Goal: Information Seeking & Learning: Compare options

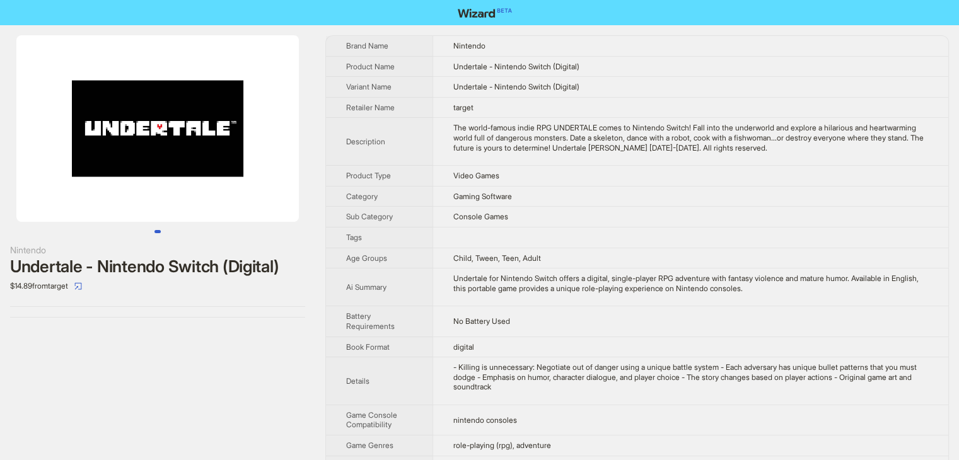
click at [697, 221] on td "Console Games" at bounding box center [690, 217] width 516 height 21
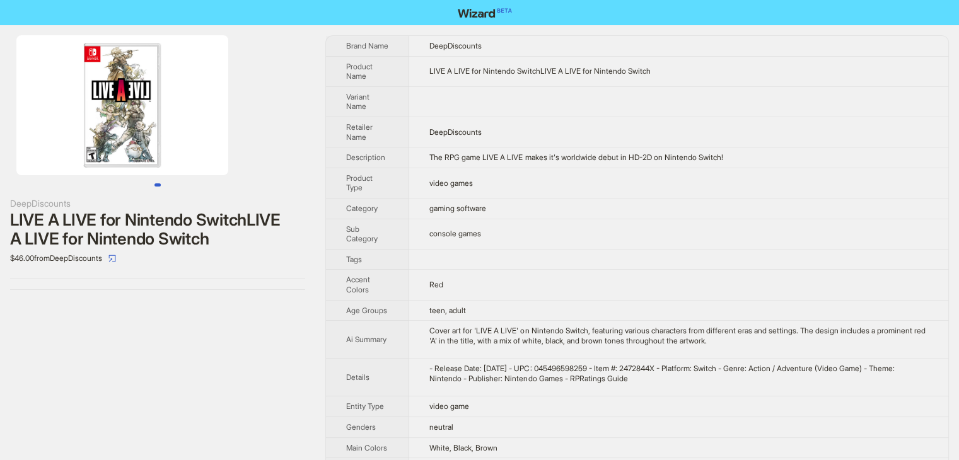
scroll to position [105, 0]
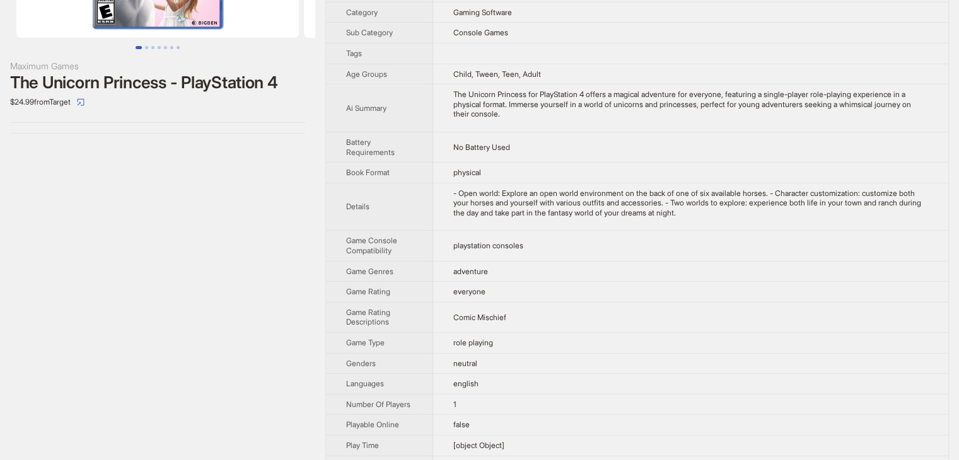
scroll to position [187, 0]
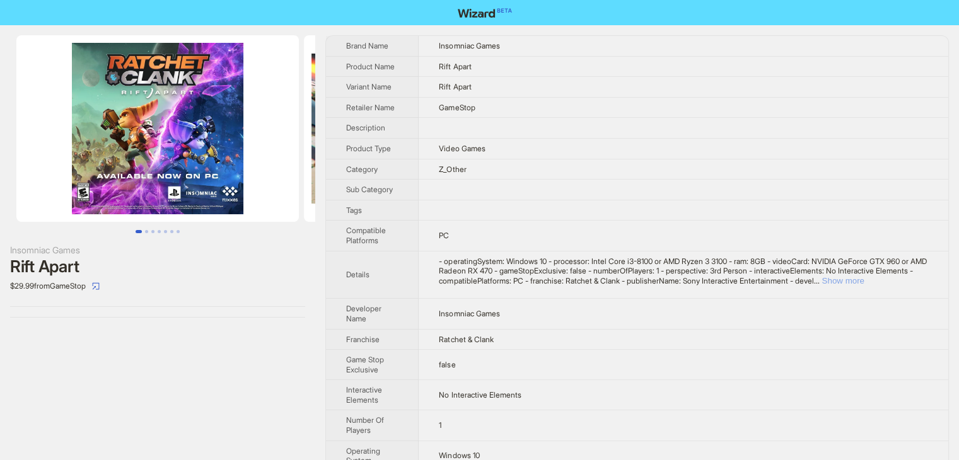
click at [864, 276] on button "Show more" at bounding box center [842, 280] width 42 height 9
click at [519, 191] on td at bounding box center [683, 190] width 530 height 21
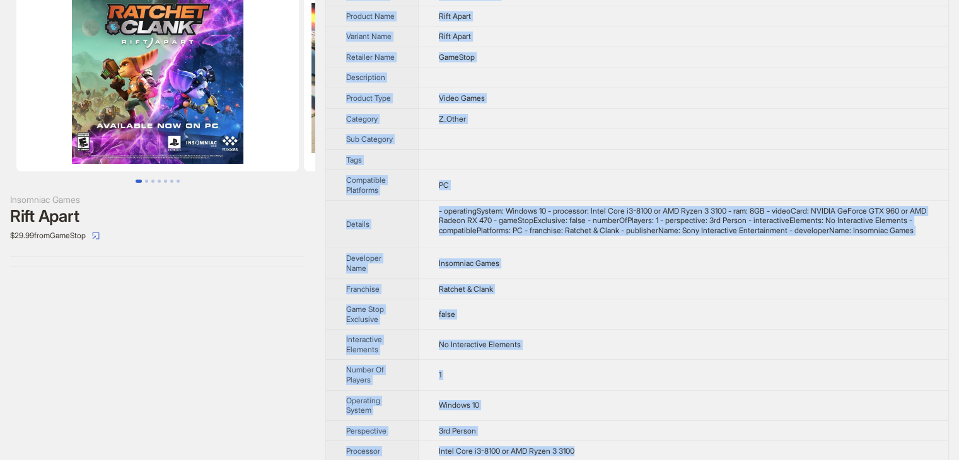
scroll to position [141, 0]
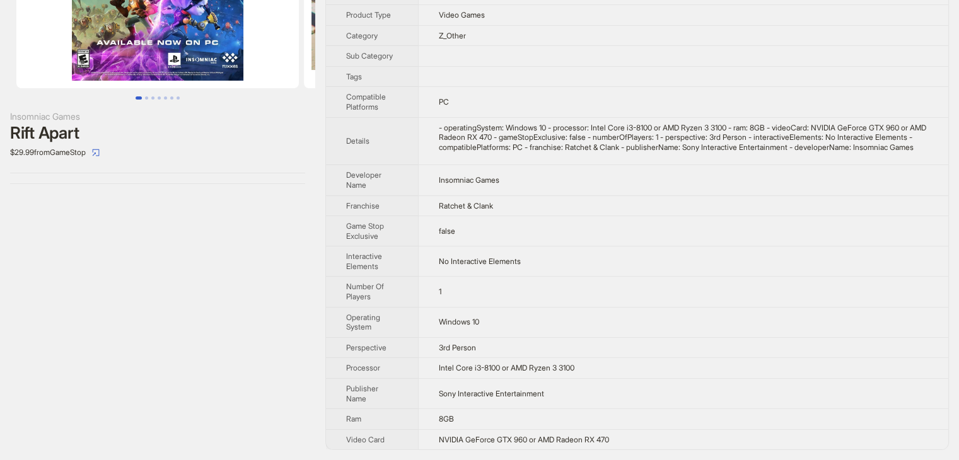
drag, startPoint x: 345, startPoint y: 40, endPoint x: 681, endPoint y: 484, distance: 556.7
click at [681, 460] on html "Insomniac Games Rift Apart $29.99 from GameStop Brand Name Insomniac Games Prod…" at bounding box center [479, 163] width 959 height 594
copy tbody
click at [227, 279] on div "Insomniac Games Rift Apart $29.99 from GameStop" at bounding box center [157, 176] width 315 height 569
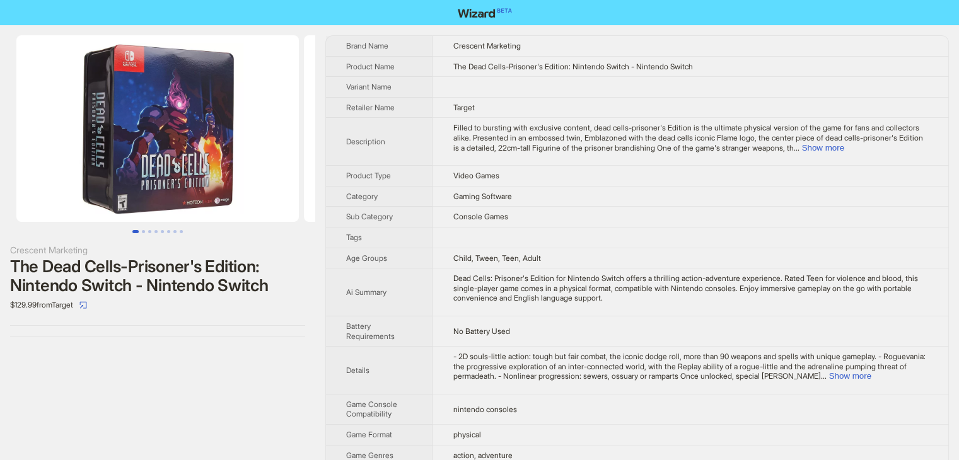
click at [596, 126] on span "Filled to bursting with exclusive content, dead cells-prisoner's Edition is the…" at bounding box center [688, 137] width 470 height 29
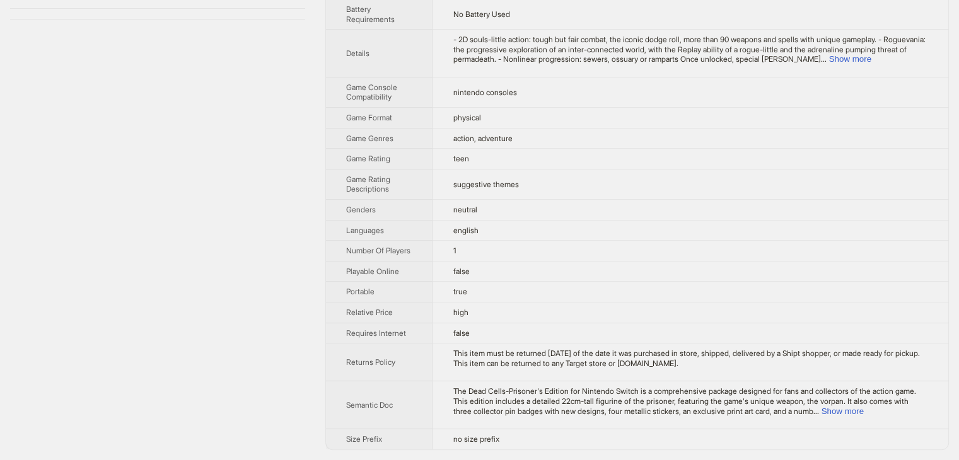
click at [574, 220] on td "english" at bounding box center [690, 230] width 516 height 21
drag, startPoint x: 346, startPoint y: 39, endPoint x: 688, endPoint y: 463, distance: 545.1
click at [688, 460] on html "Crescent Marketing The Dead Cells-Prisoner's Edition: Nintendo Switch - Nintend…" at bounding box center [479, 71] width 959 height 777
copy tbody
click at [613, 252] on td "1" at bounding box center [690, 251] width 516 height 21
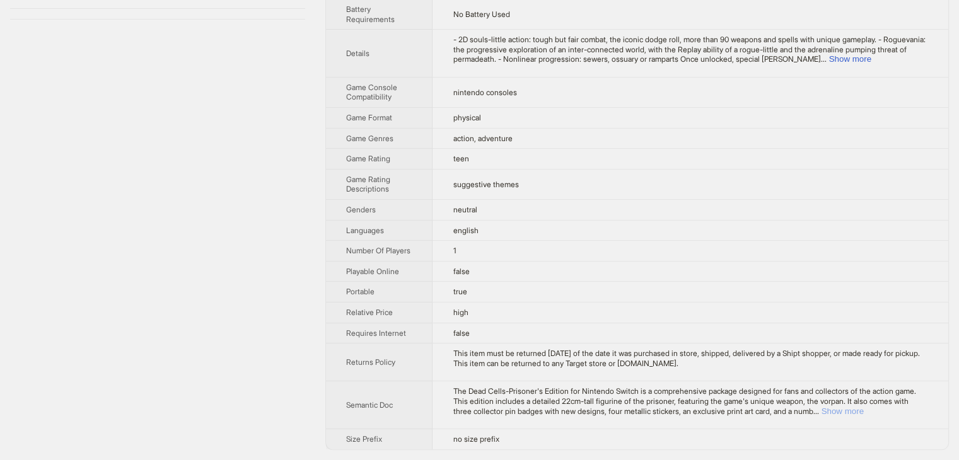
click at [863, 413] on button "Show more" at bounding box center [842, 411] width 42 height 9
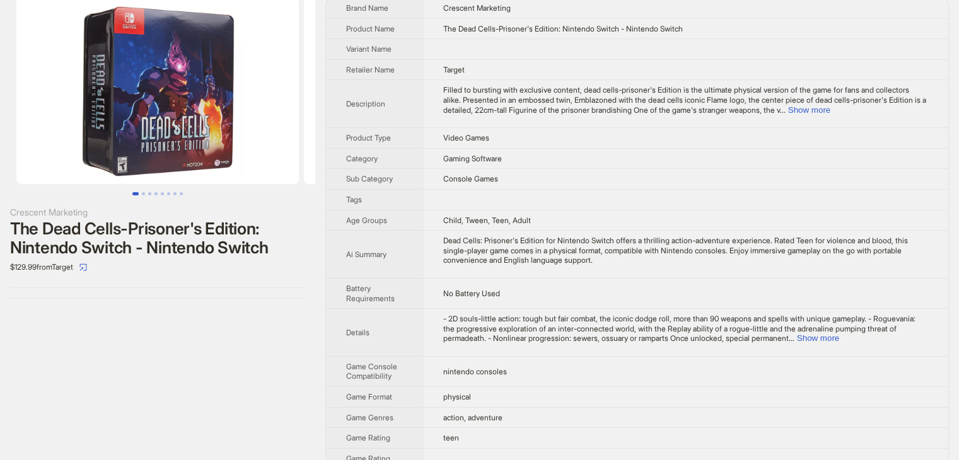
scroll to position [0, 0]
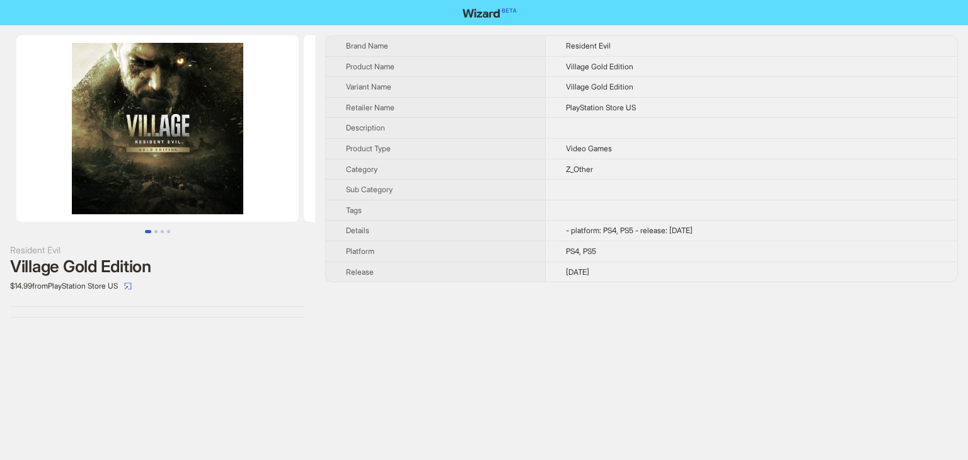
drag, startPoint x: 338, startPoint y: 42, endPoint x: 605, endPoint y: 279, distance: 357.2
click at [605, 279] on tbody "Brand Name Resident Evil Product Name Village Gold Edition Variant Name Village…" at bounding box center [642, 159] width 632 height 246
copy tbody "Brand Name Resident Evil Product Name Village Gold Edition Variant Name Village…"
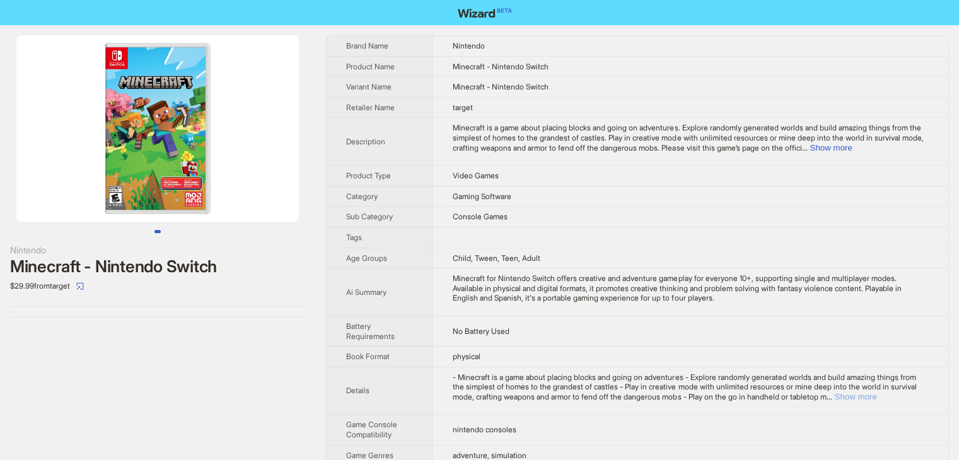
click at [876, 398] on button "Show more" at bounding box center [855, 396] width 42 height 9
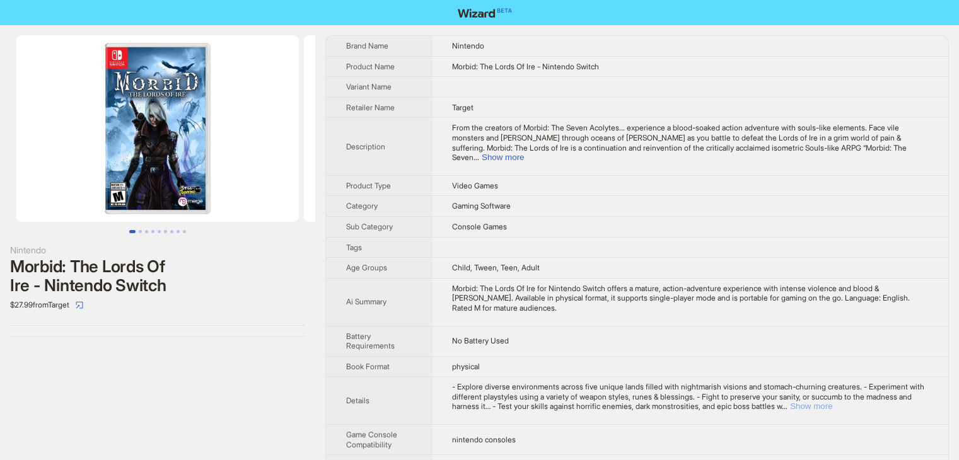
click at [832, 402] on button "Show more" at bounding box center [811, 406] width 42 height 9
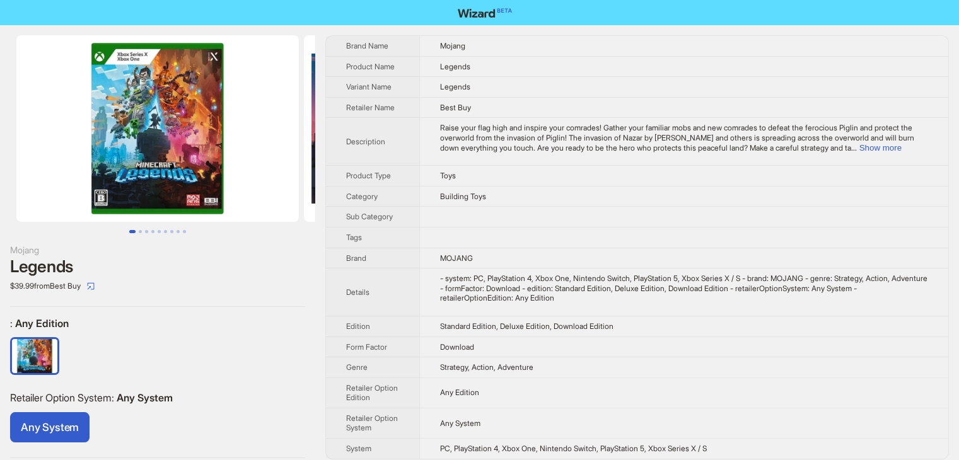
click at [604, 186] on td "Building Toys" at bounding box center [683, 196] width 529 height 21
click at [898, 146] on button "Show more" at bounding box center [880, 147] width 42 height 9
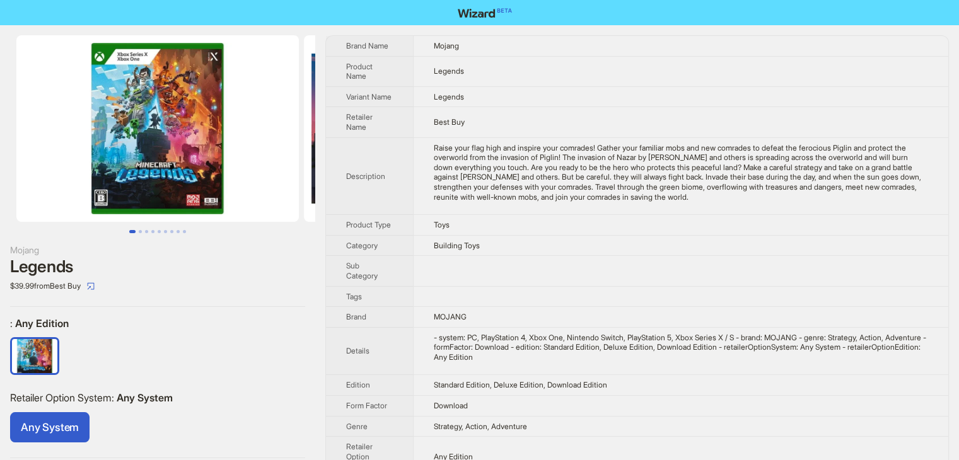
click at [881, 343] on div "- system: PC, PlayStation 4, Xbox One, Nintendo Switch, PlayStation 5, Xbox Ser…" at bounding box center [681, 348] width 494 height 30
click at [105, 137] on img at bounding box center [157, 128] width 282 height 187
click at [163, 167] on img at bounding box center [157, 128] width 282 height 187
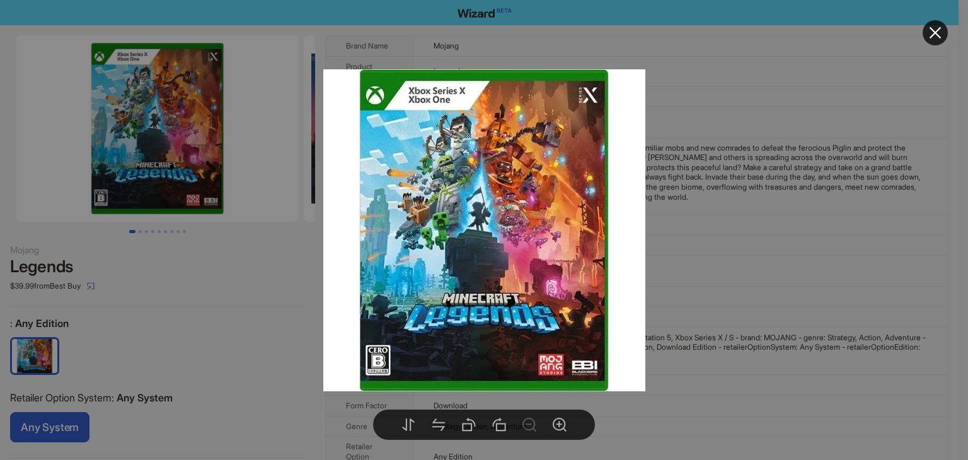
click at [295, 258] on div at bounding box center [484, 230] width 968 height 460
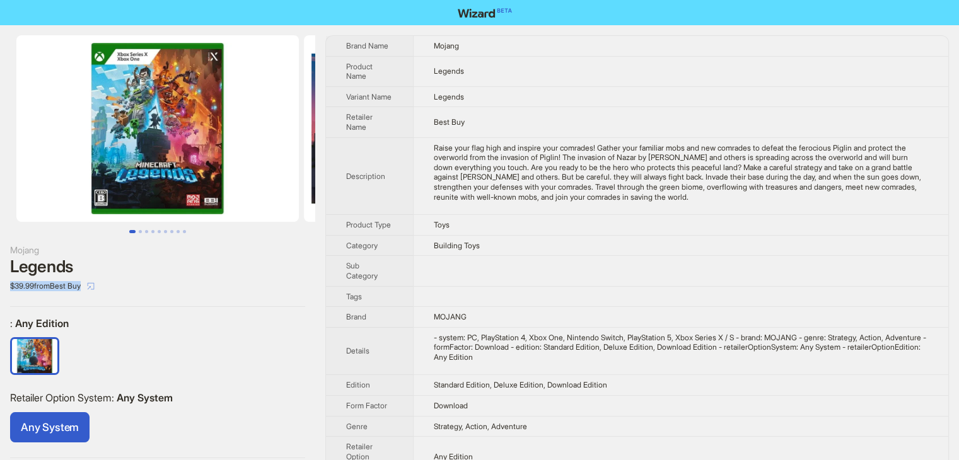
drag, startPoint x: 295, startPoint y: 258, endPoint x: 97, endPoint y: 286, distance: 199.9
click at [97, 286] on div "Mojang Legends $39.99 from Best Buy" at bounding box center [157, 269] width 295 height 53
click at [95, 286] on icon "select" at bounding box center [91, 286] width 8 height 8
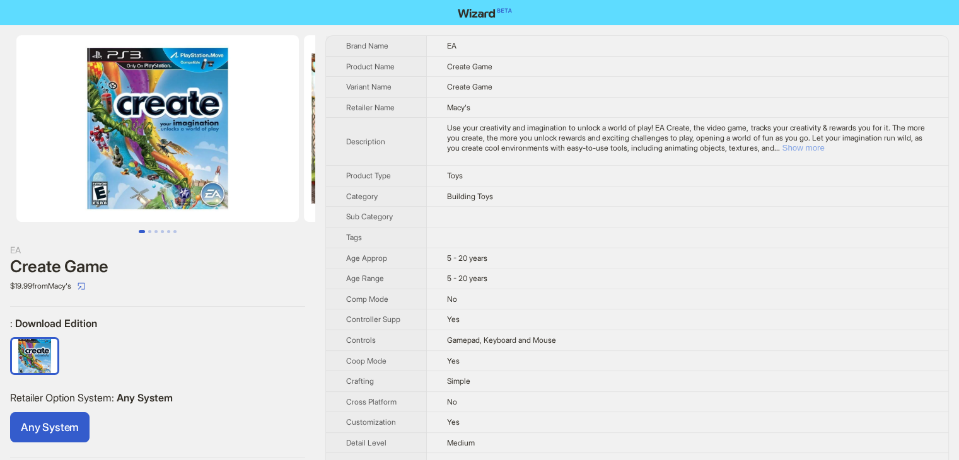
click at [824, 146] on button "Show more" at bounding box center [803, 147] width 42 height 9
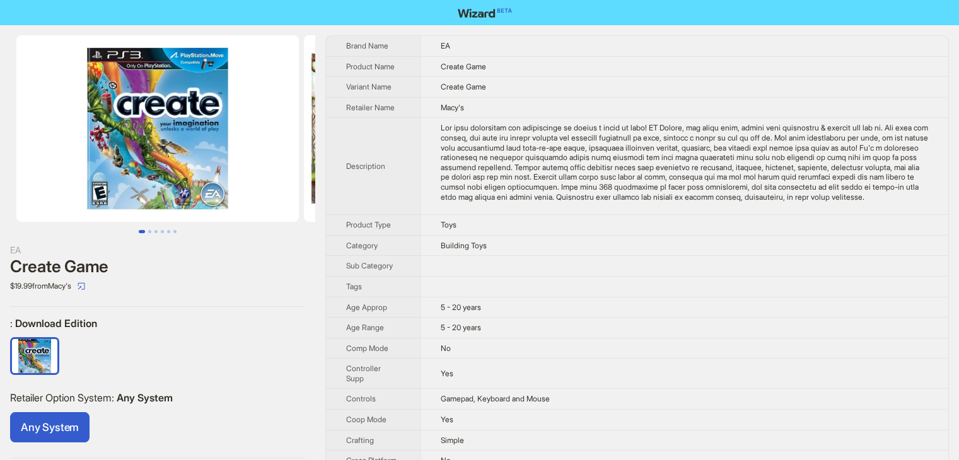
click at [553, 212] on td at bounding box center [684, 166] width 528 height 97
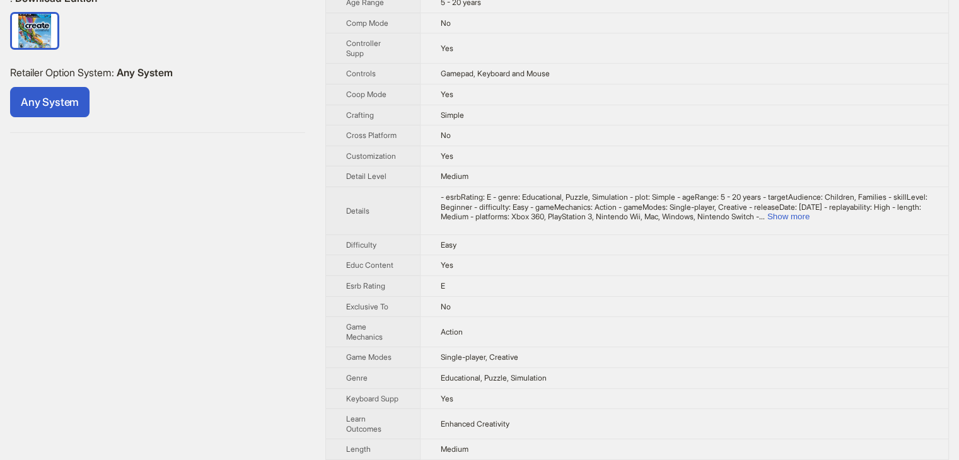
scroll to position [324, 0]
click at [907, 217] on div "- esrbRating: E - genre: Educational, Puzzle, Simulation - plot: Simple - ageRa…" at bounding box center [684, 209] width 487 height 30
click at [907, 219] on div "- esrbRating: E - genre: Educational, Puzzle, Simulation - plot: Simple - ageRa…" at bounding box center [684, 209] width 487 height 30
click at [809, 223] on button "Show more" at bounding box center [788, 217] width 42 height 9
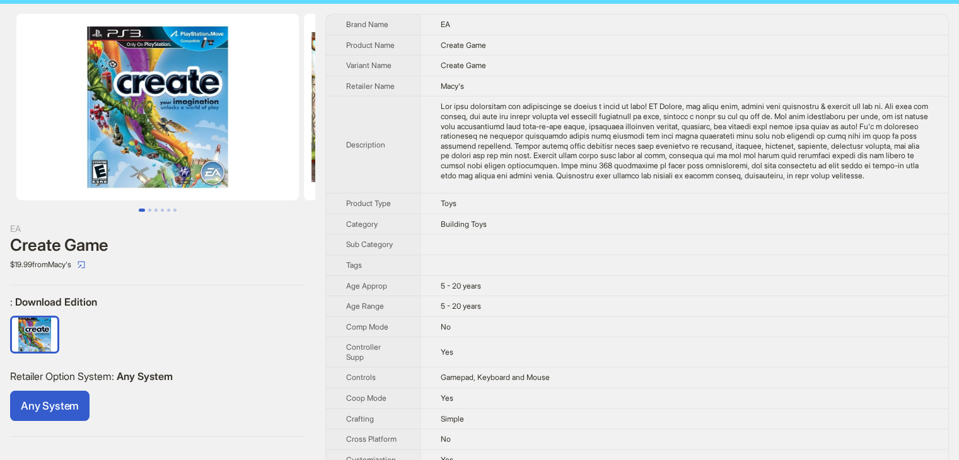
scroll to position [0, 0]
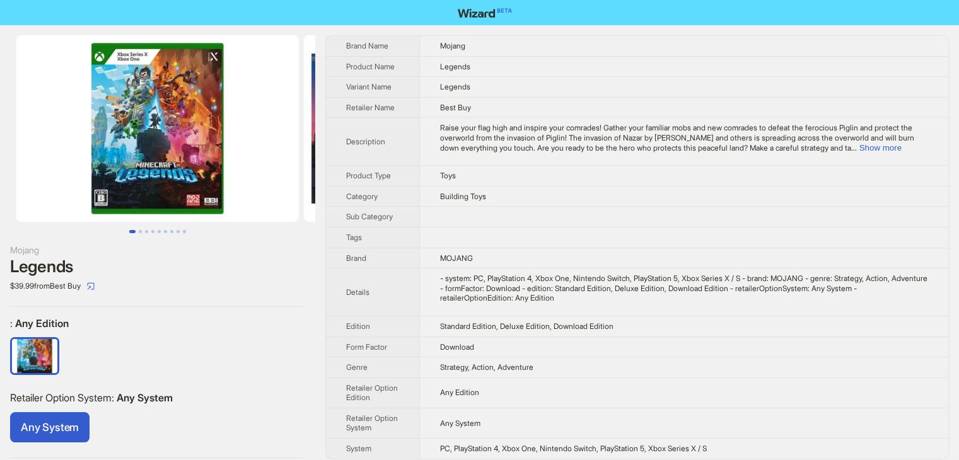
click at [573, 211] on td at bounding box center [683, 217] width 529 height 21
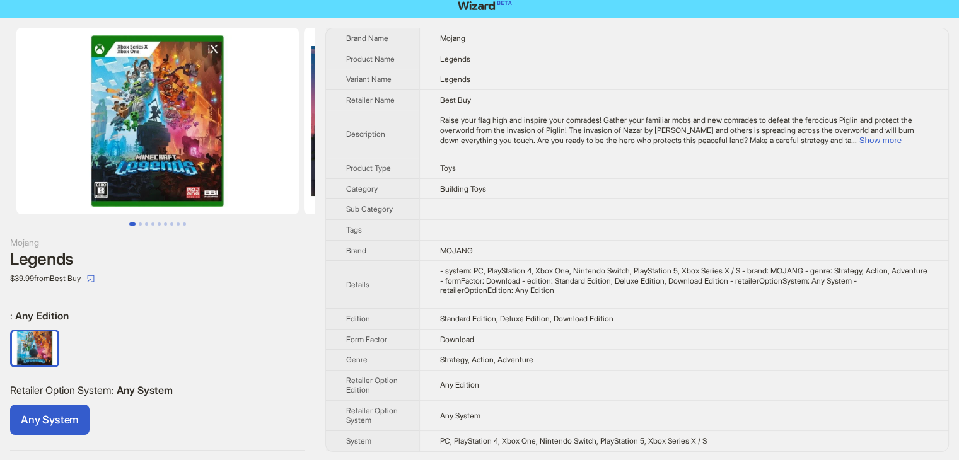
scroll to position [8, 0]
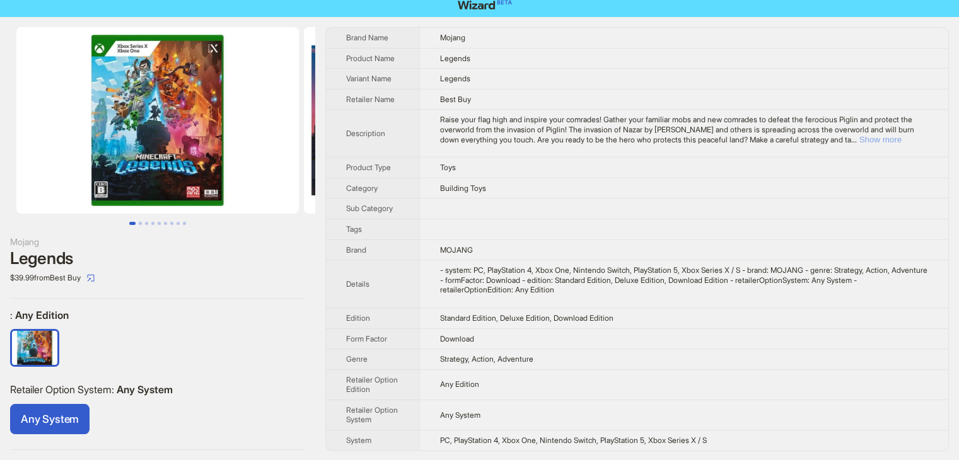
click at [898, 140] on button "Show more" at bounding box center [880, 139] width 42 height 9
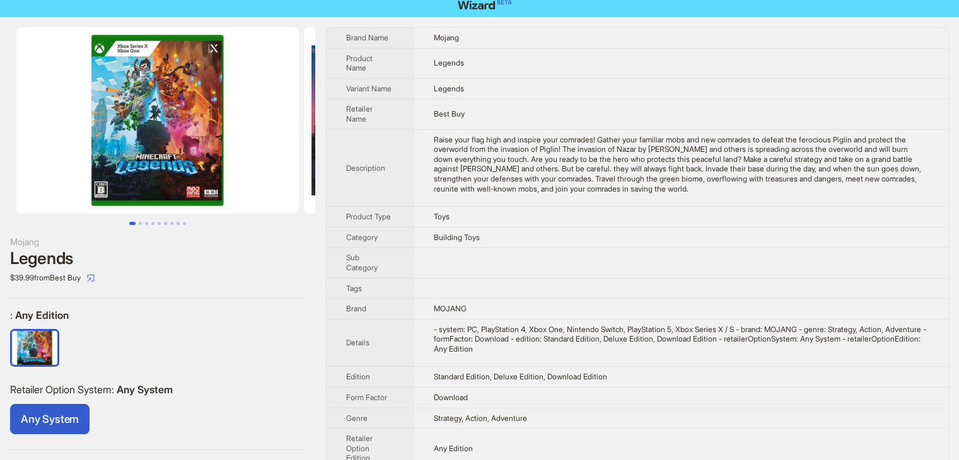
click at [526, 243] on td "Building Toys" at bounding box center [680, 237] width 535 height 21
click at [167, 193] on img at bounding box center [157, 120] width 282 height 187
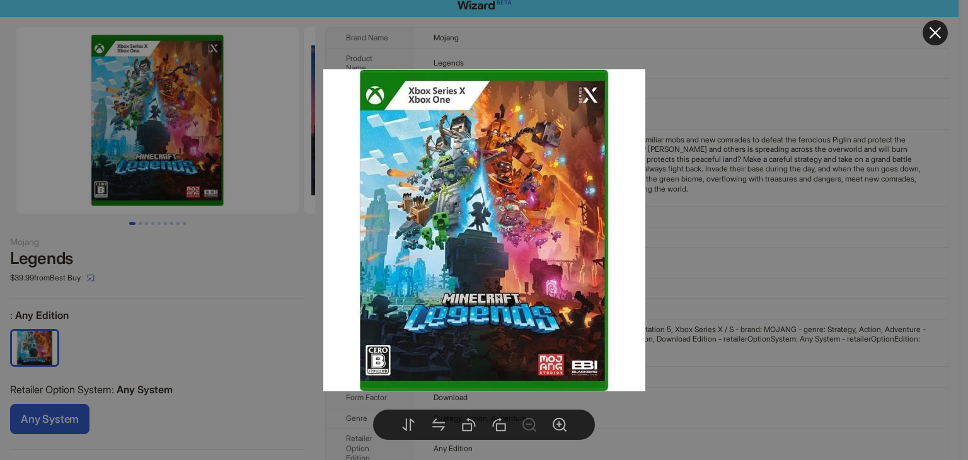
click at [492, 31] on div at bounding box center [484, 230] width 968 height 460
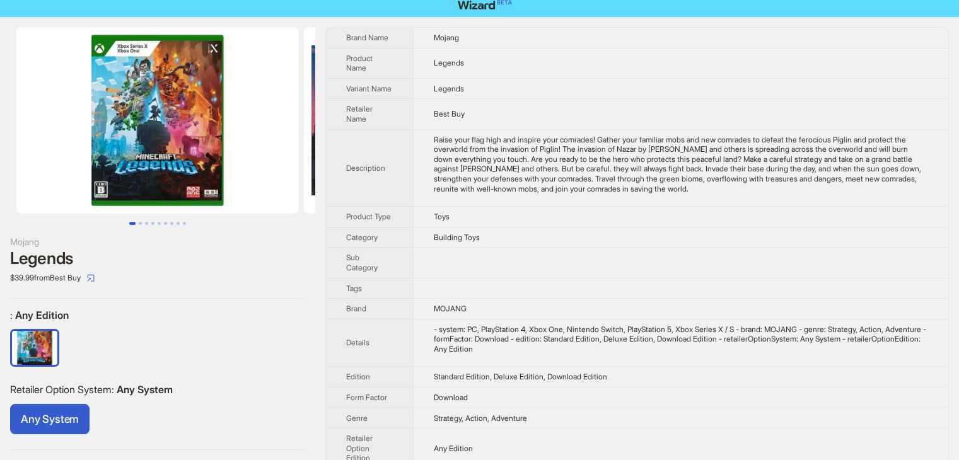
click at [229, 158] on img at bounding box center [157, 120] width 282 height 187
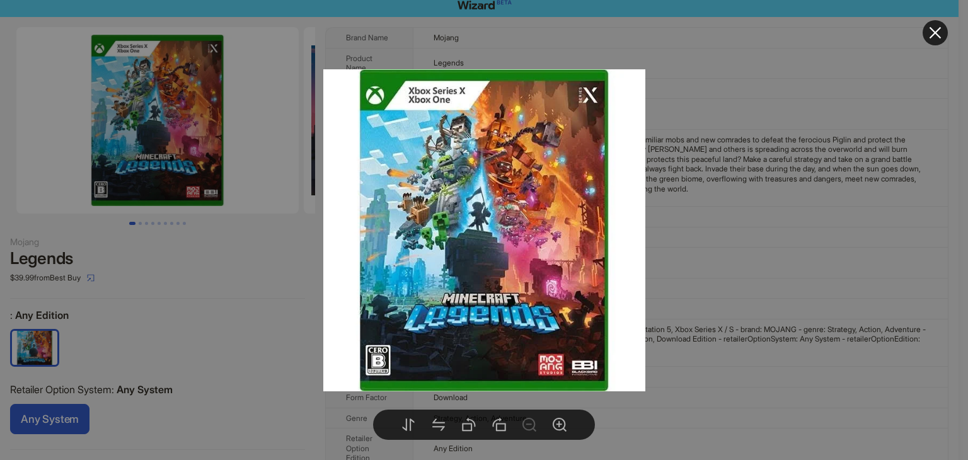
click at [189, 165] on div at bounding box center [484, 230] width 968 height 460
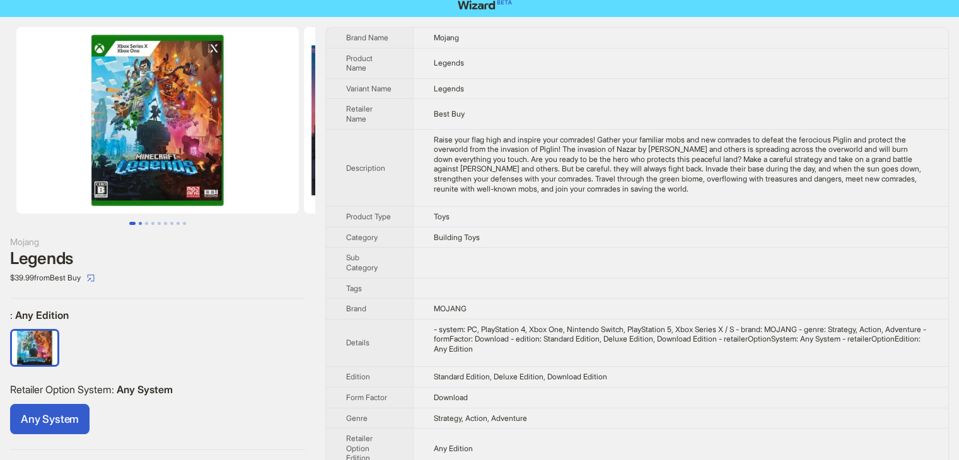
click at [142, 222] on button "Go to slide 2" at bounding box center [140, 223] width 3 height 3
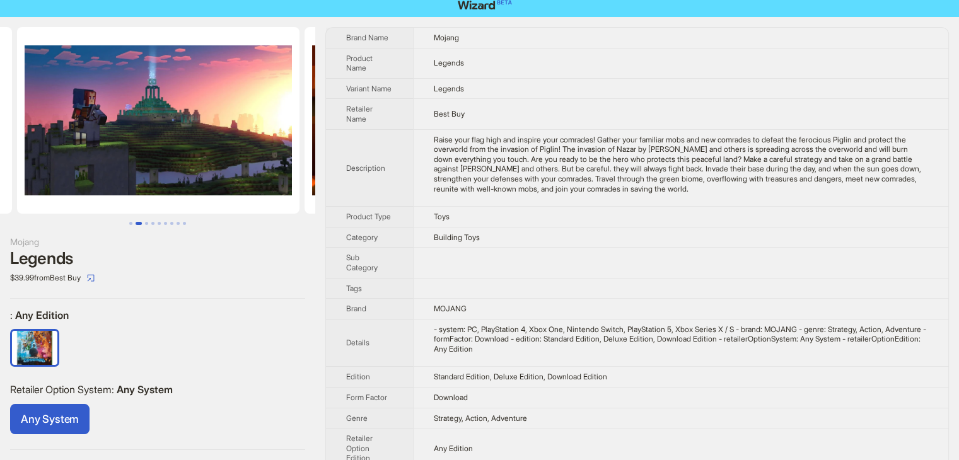
scroll to position [0, 287]
click at [148, 223] on button "Go to slide 3" at bounding box center [146, 223] width 3 height 3
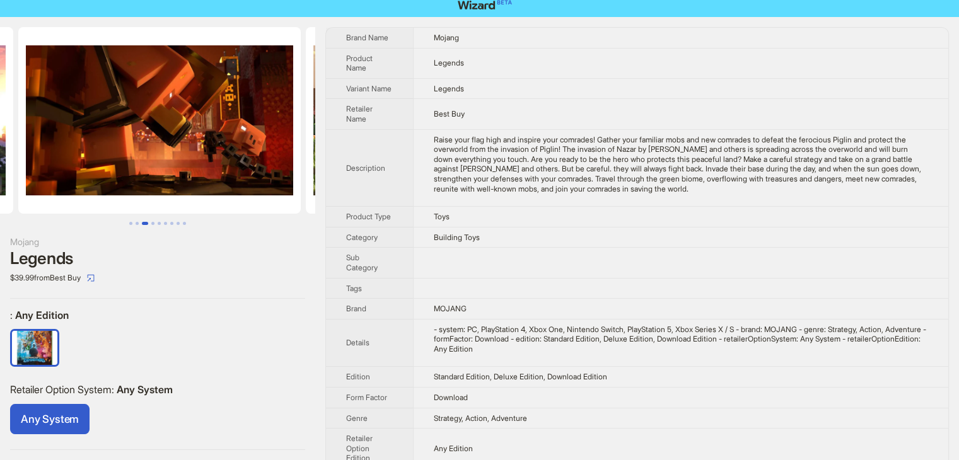
scroll to position [0, 575]
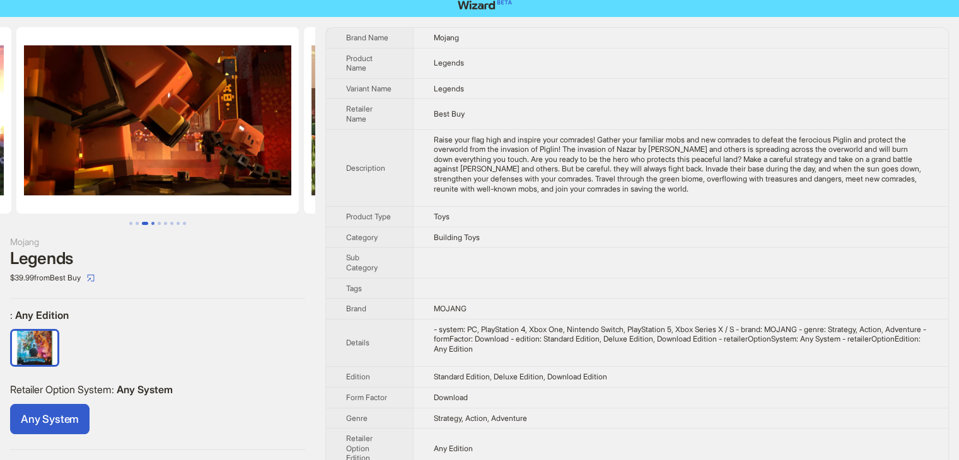
click at [154, 223] on button "Go to slide 4" at bounding box center [152, 223] width 3 height 3
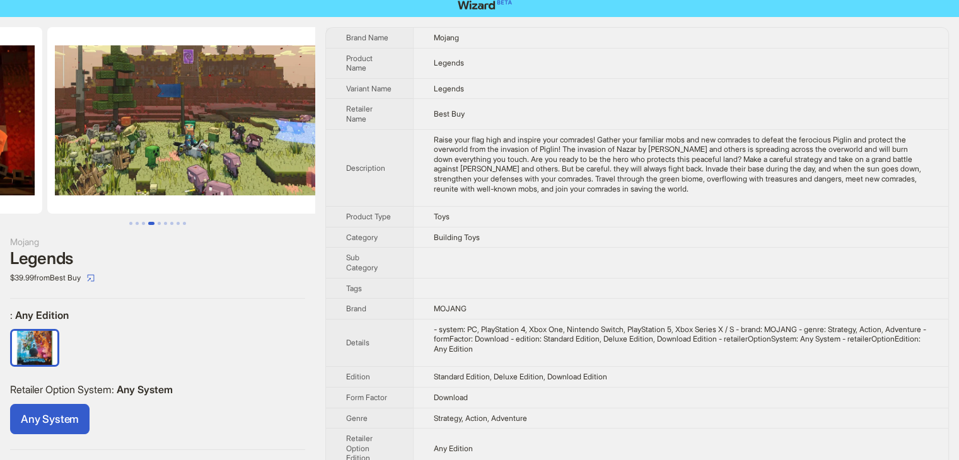
scroll to position [0, 862]
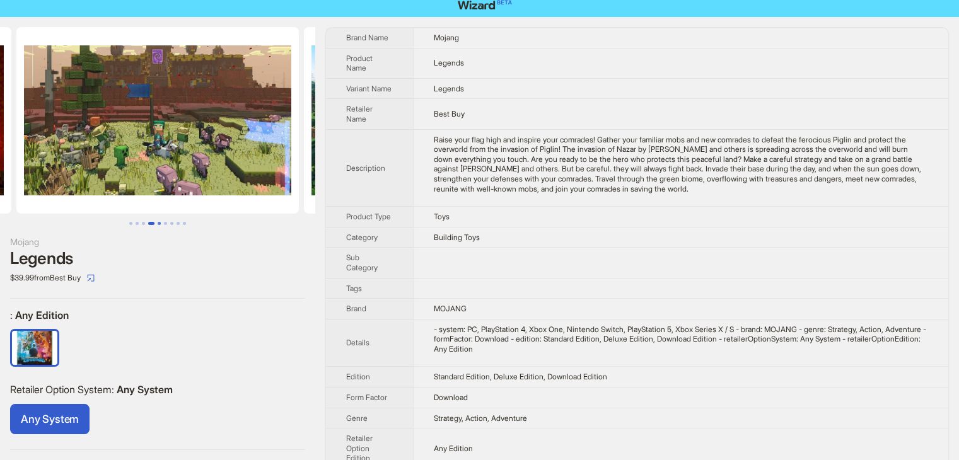
click at [158, 223] on button "Go to slide 5" at bounding box center [159, 223] width 3 height 3
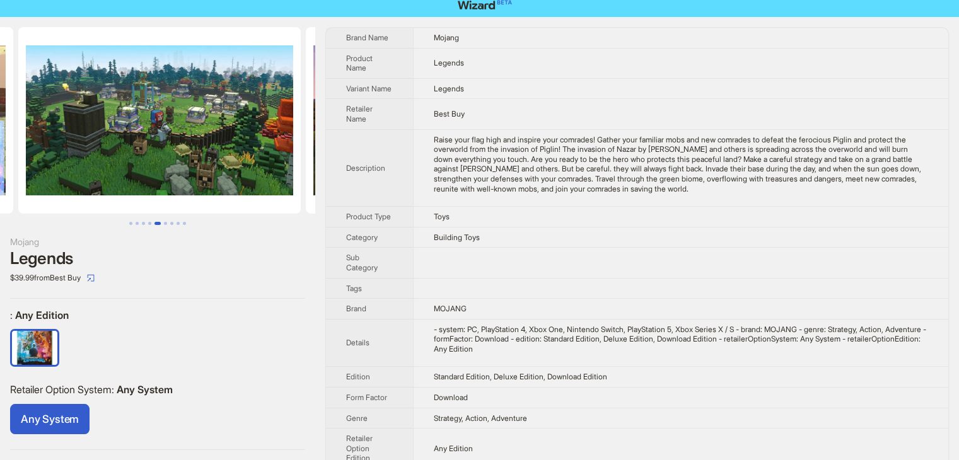
scroll to position [0, 1150]
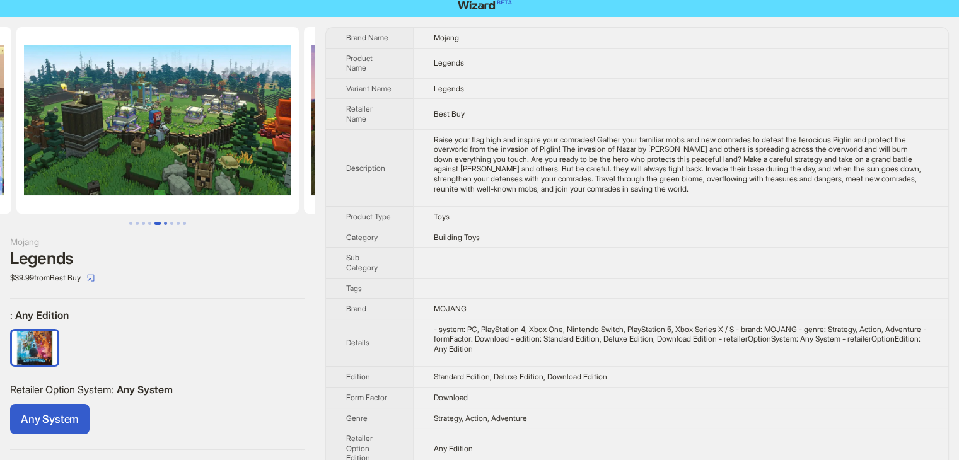
click at [164, 222] on button "Go to slide 6" at bounding box center [165, 223] width 3 height 3
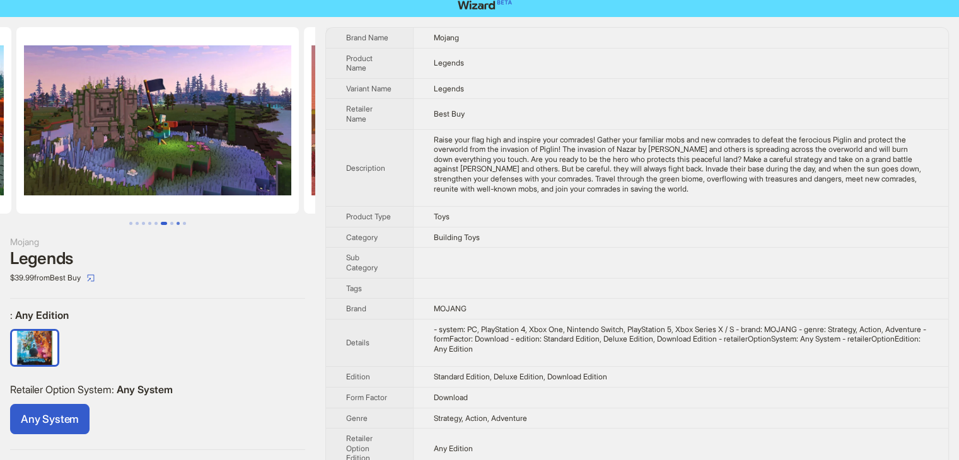
click at [176, 225] on button "Go to slide 8" at bounding box center [177, 223] width 3 height 3
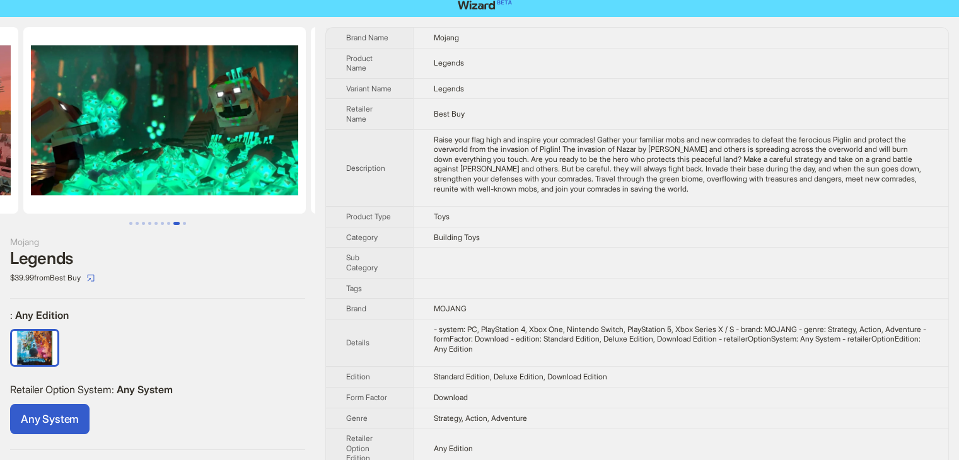
scroll to position [0, 2012]
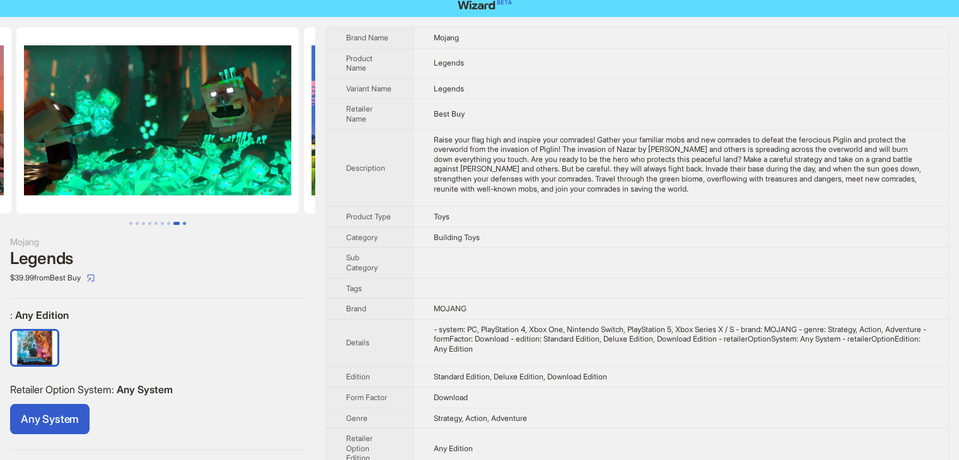
click at [183, 222] on button "Go to slide 9" at bounding box center [184, 223] width 3 height 3
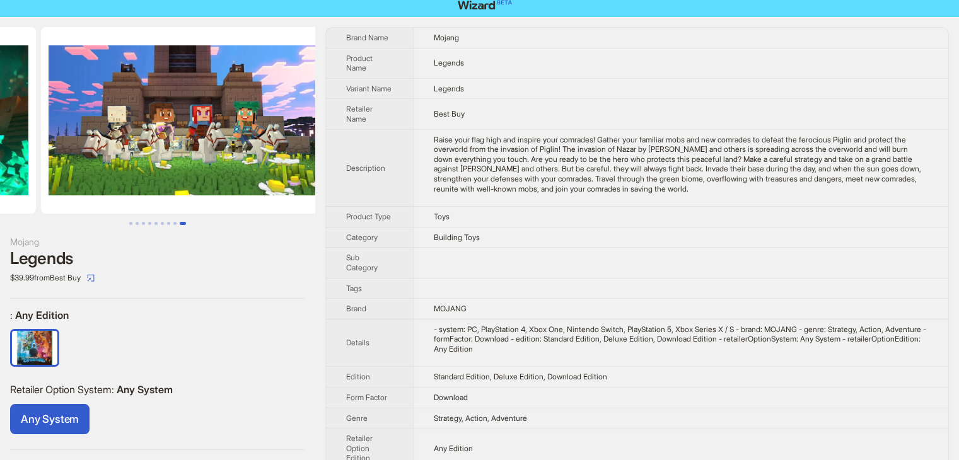
scroll to position [0, 2299]
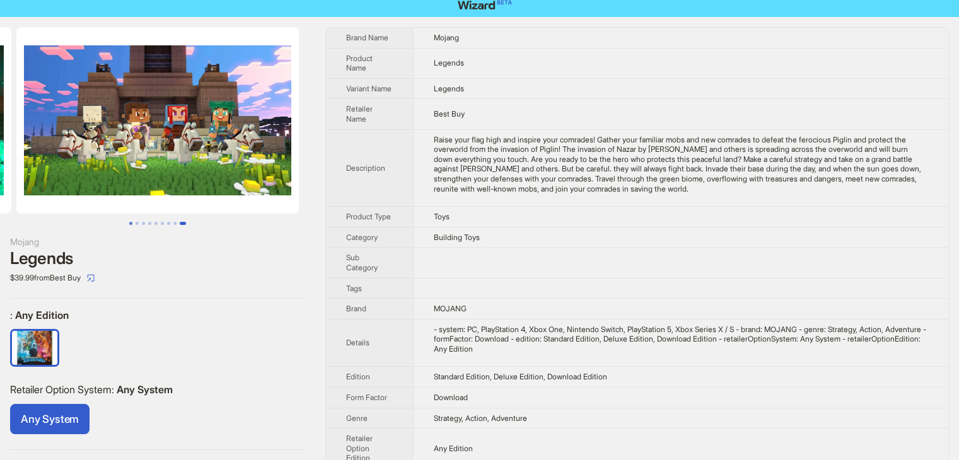
click at [129, 222] on button "Go to slide 1" at bounding box center [130, 223] width 3 height 3
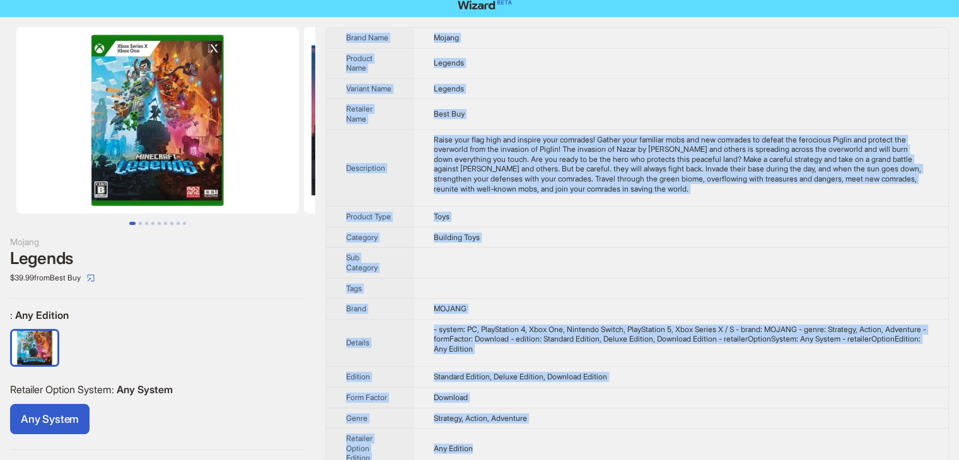
scroll to position [86, 0]
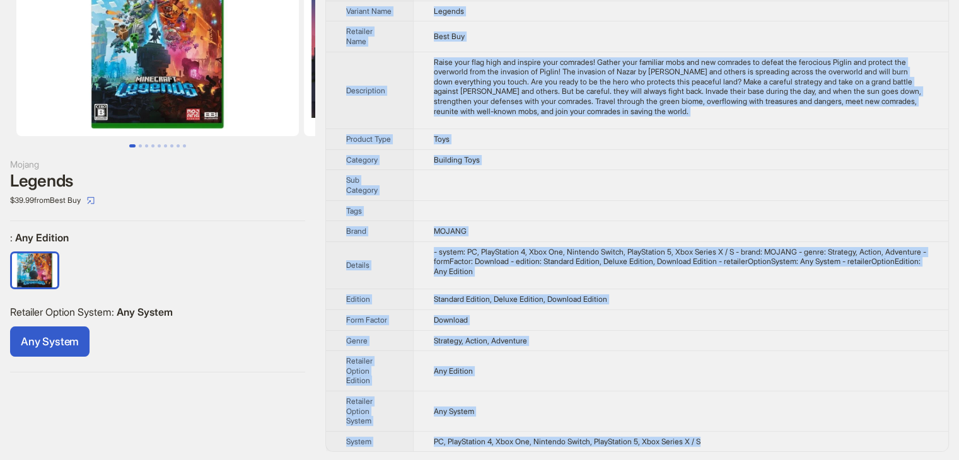
drag, startPoint x: 345, startPoint y: 31, endPoint x: 772, endPoint y: 442, distance: 592.0
click at [772, 442] on tbody "Brand Name Mojang Product Name Legends Variant Name Legends Retailer Name Best …" at bounding box center [637, 200] width 622 height 501
copy tbody "Brand Name Mojang Product Name Legends Variant Name Legends Retailer Name Best …"
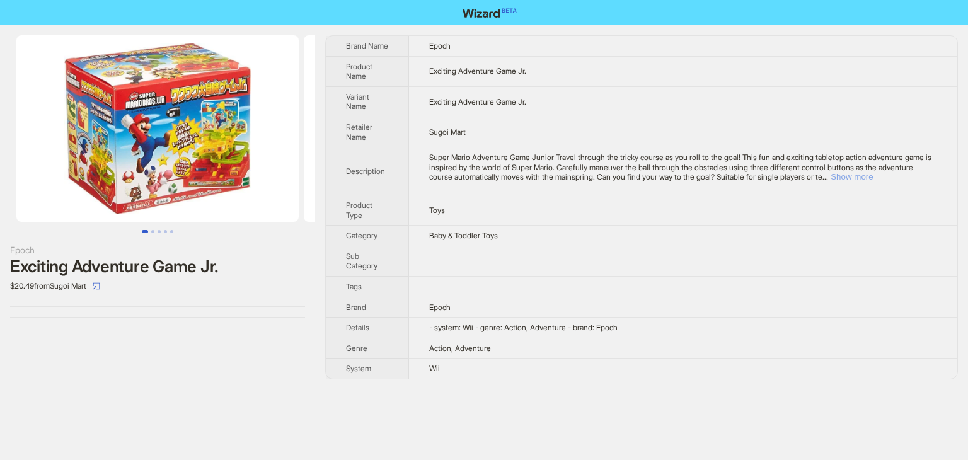
click at [873, 180] on button "Show more" at bounding box center [852, 176] width 42 height 9
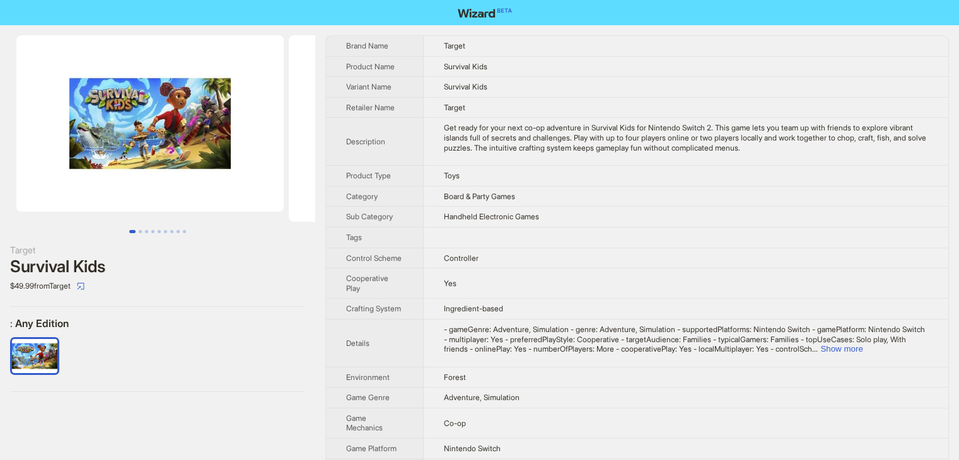
click at [575, 244] on td at bounding box center [686, 237] width 524 height 21
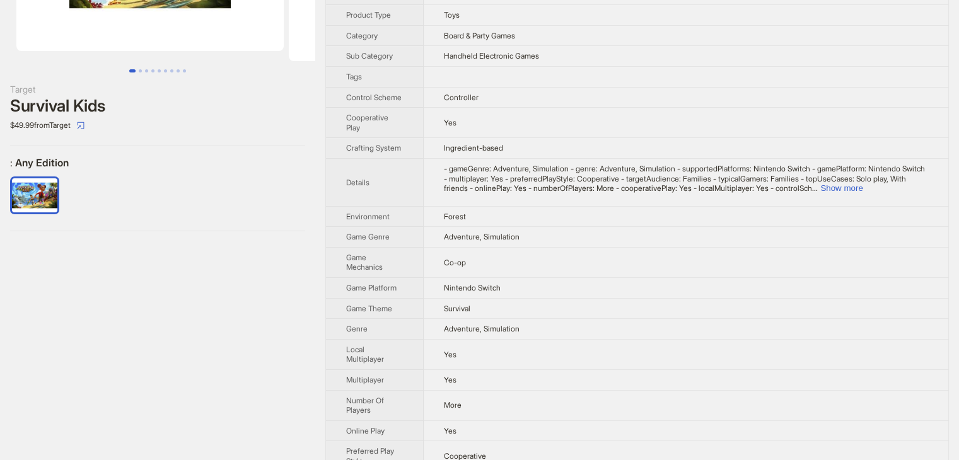
scroll to position [136, 0]
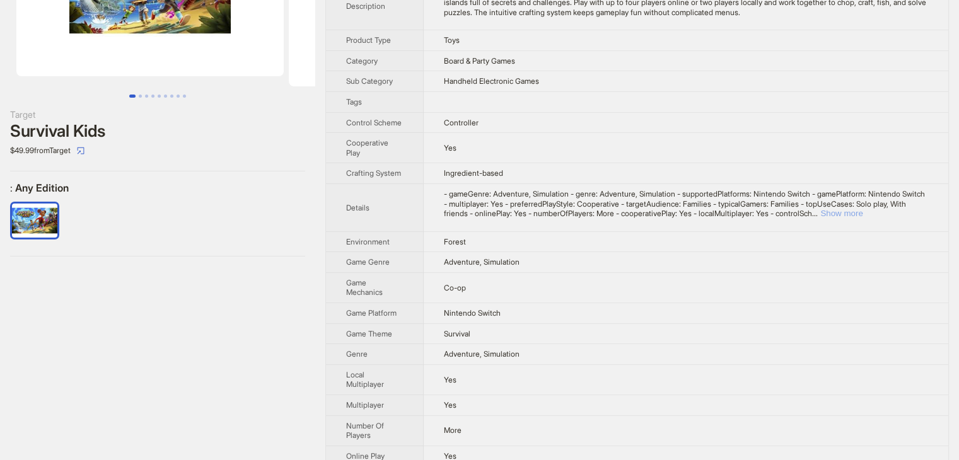
click at [862, 211] on button "Show more" at bounding box center [841, 213] width 42 height 9
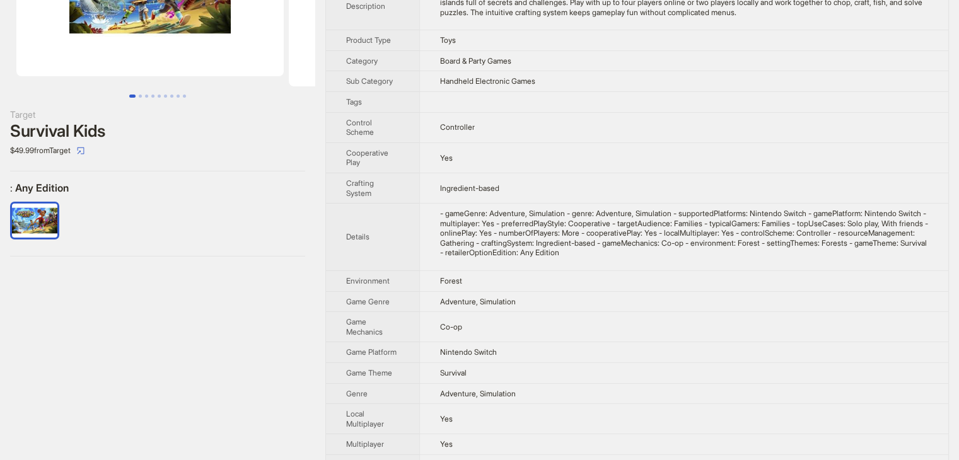
click at [791, 301] on td "Adventure, Simulation" at bounding box center [683, 301] width 529 height 21
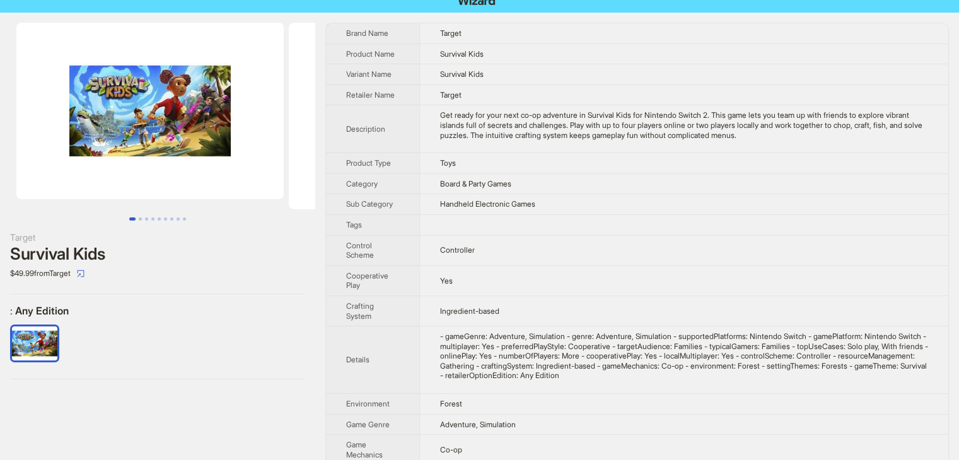
scroll to position [0, 0]
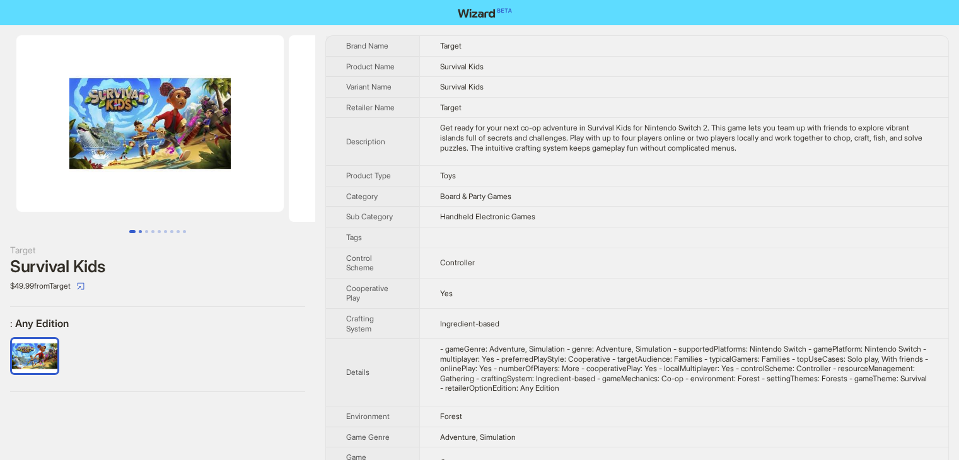
click at [139, 230] on button "Go to slide 2" at bounding box center [140, 231] width 3 height 3
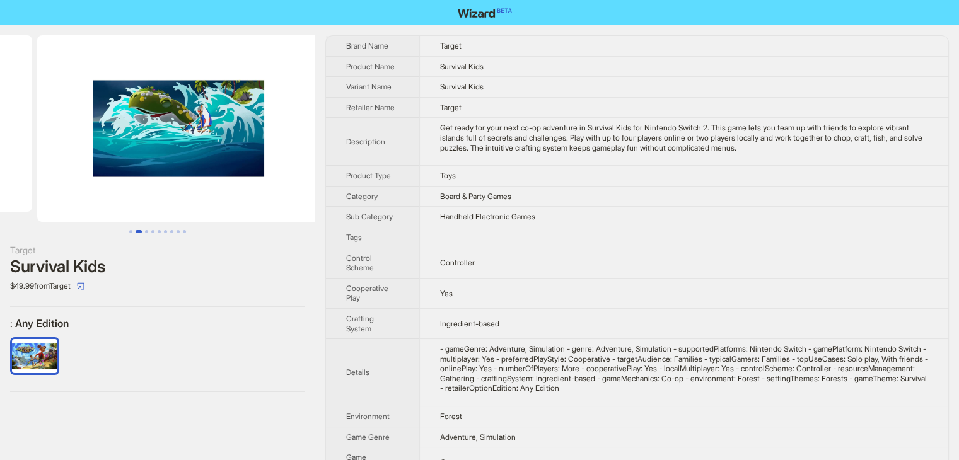
scroll to position [0, 272]
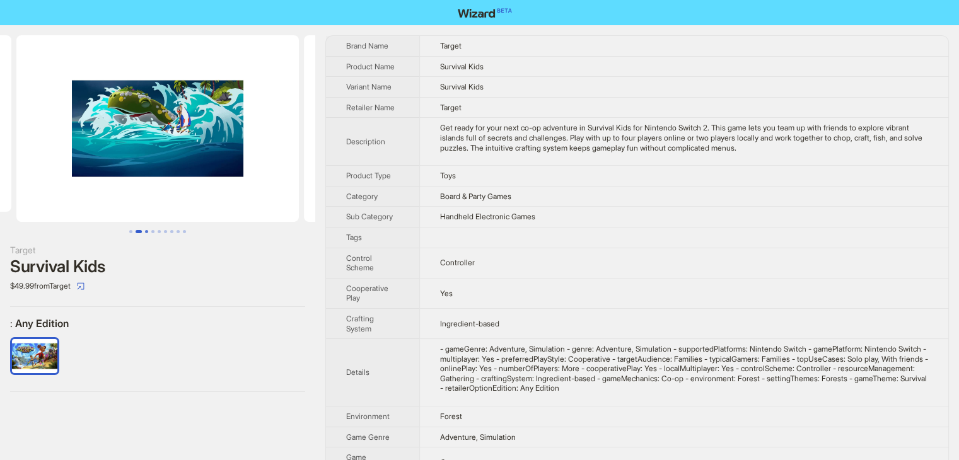
click at [145, 230] on button "Go to slide 3" at bounding box center [146, 231] width 3 height 3
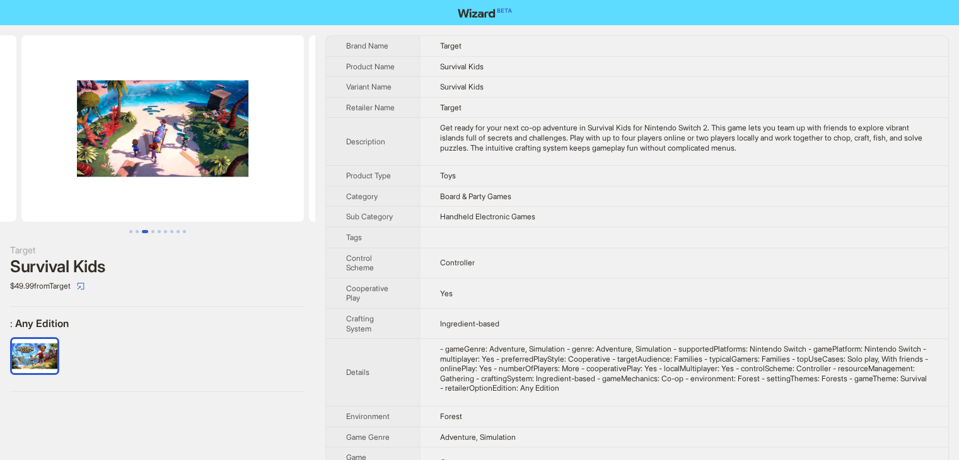
scroll to position [0, 560]
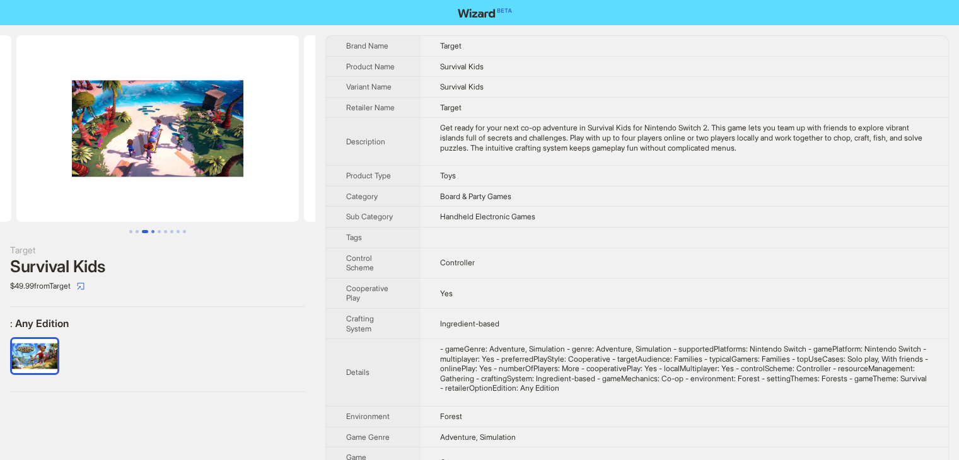
click at [151, 230] on button "Go to slide 4" at bounding box center [152, 231] width 3 height 3
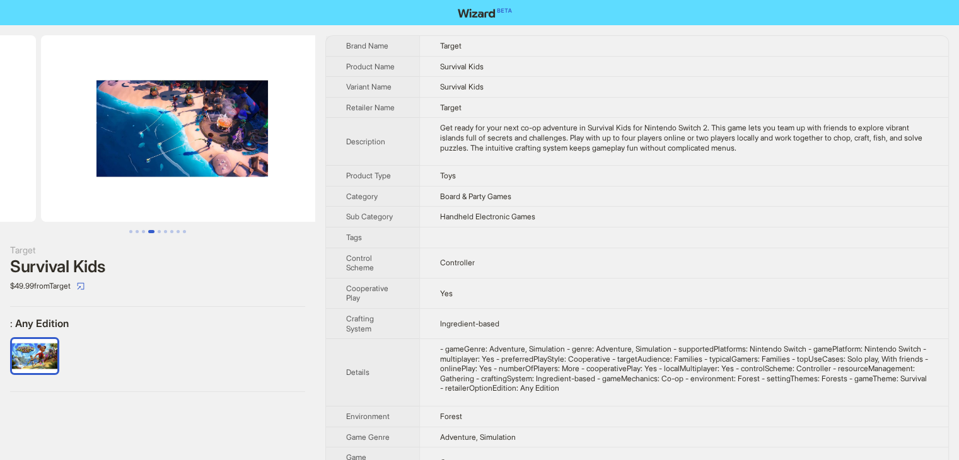
scroll to position [0, 847]
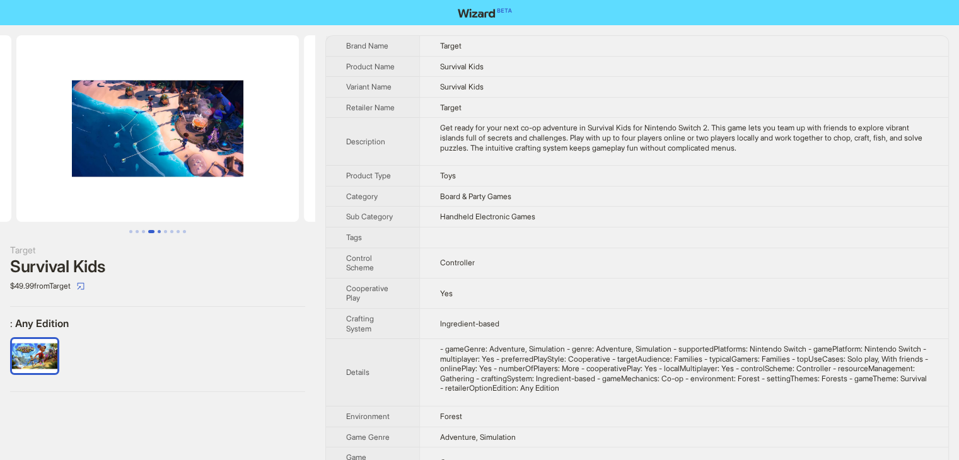
click at [161, 230] on button "Go to slide 5" at bounding box center [159, 231] width 3 height 3
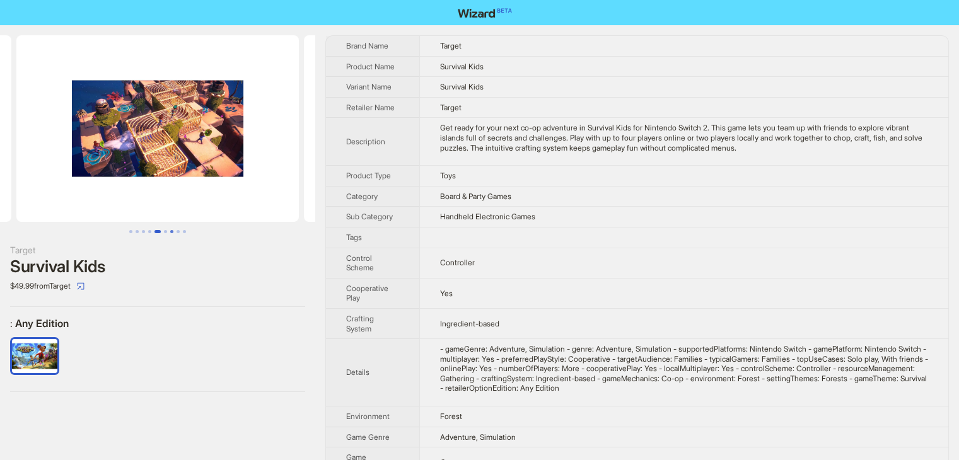
click at [171, 231] on button "Go to slide 7" at bounding box center [171, 231] width 3 height 3
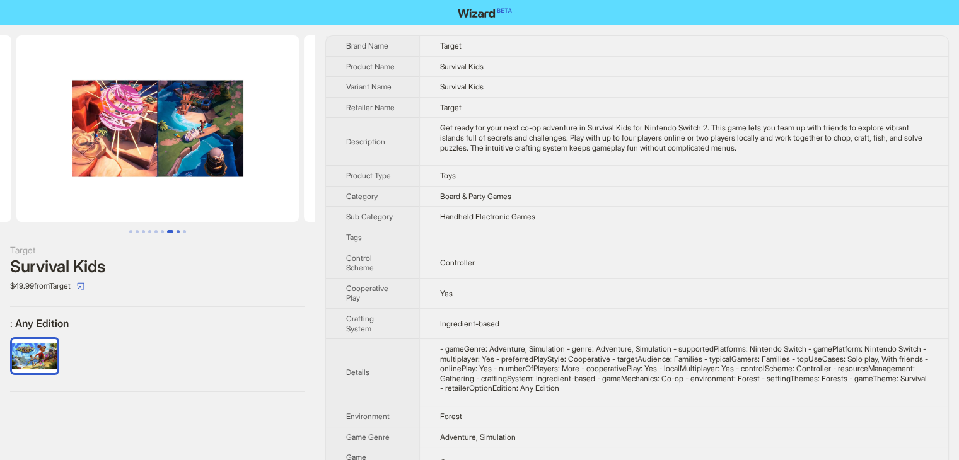
click at [180, 231] on button "Go to slide 8" at bounding box center [177, 231] width 3 height 3
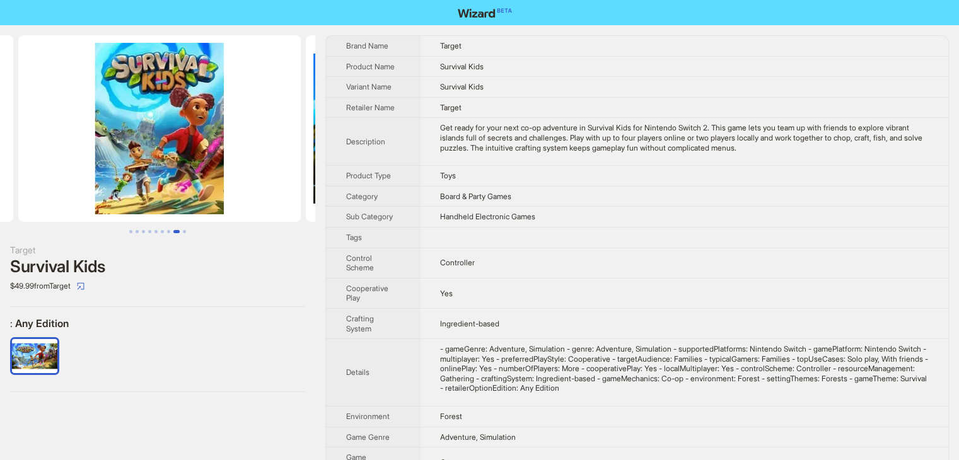
scroll to position [0, 1997]
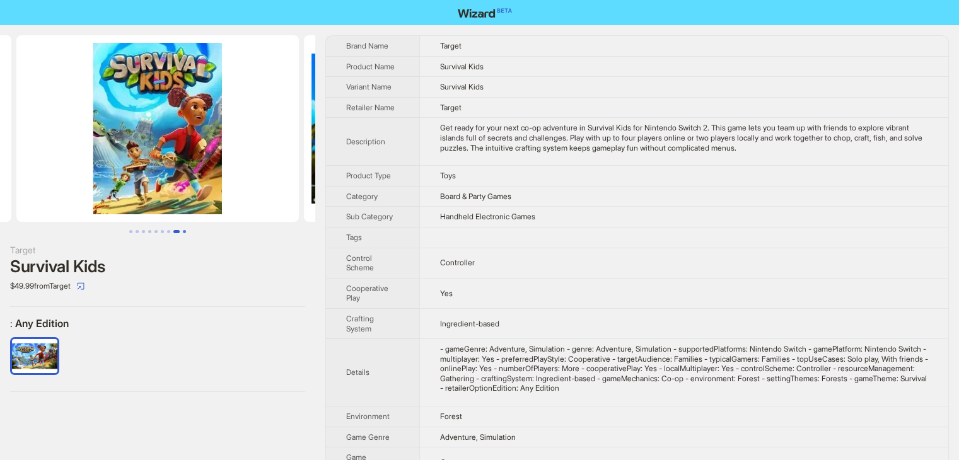
click at [184, 232] on button "Go to slide 9" at bounding box center [184, 231] width 3 height 3
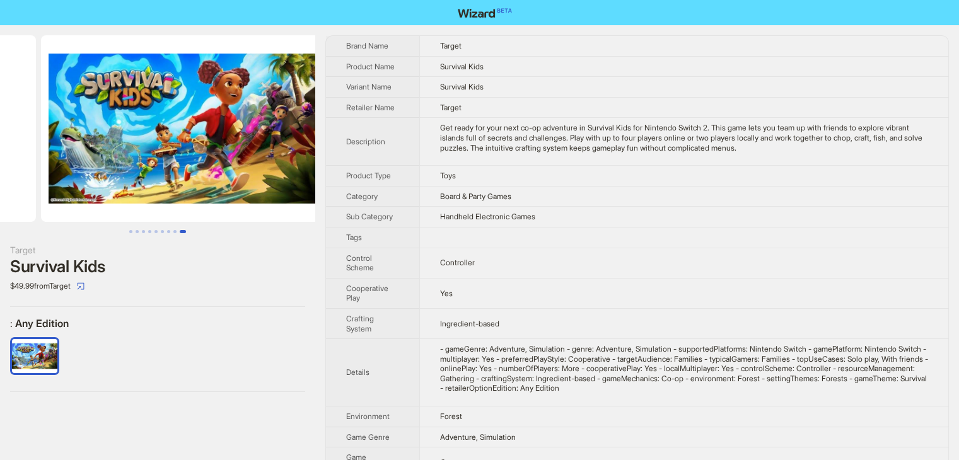
scroll to position [0, 2284]
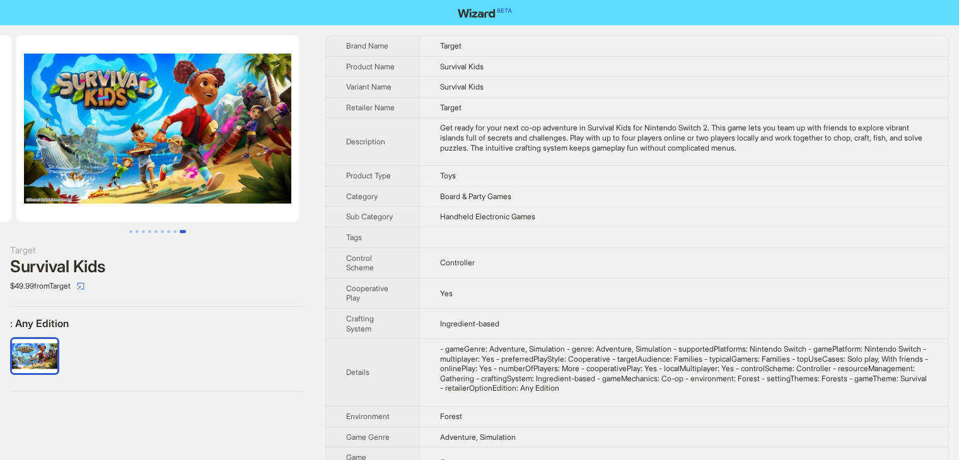
click at [552, 243] on td at bounding box center [683, 237] width 529 height 21
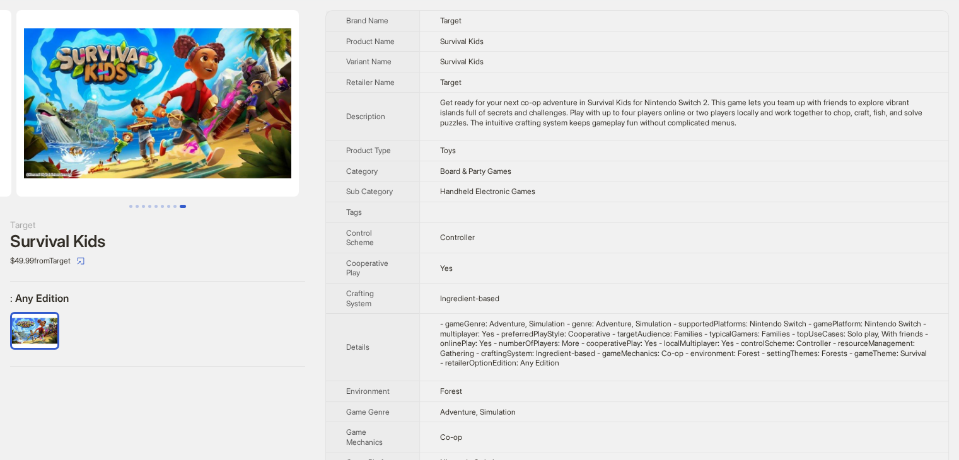
scroll to position [0, 0]
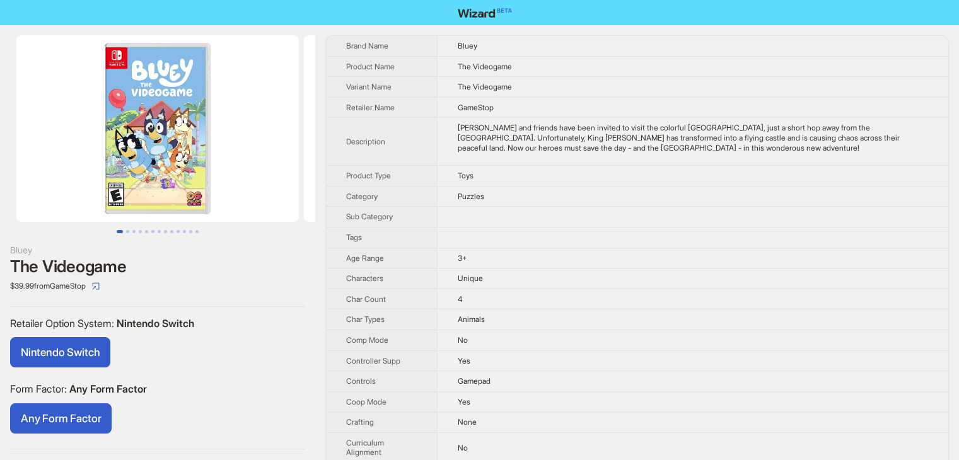
click at [575, 216] on td at bounding box center [692, 217] width 511 height 21
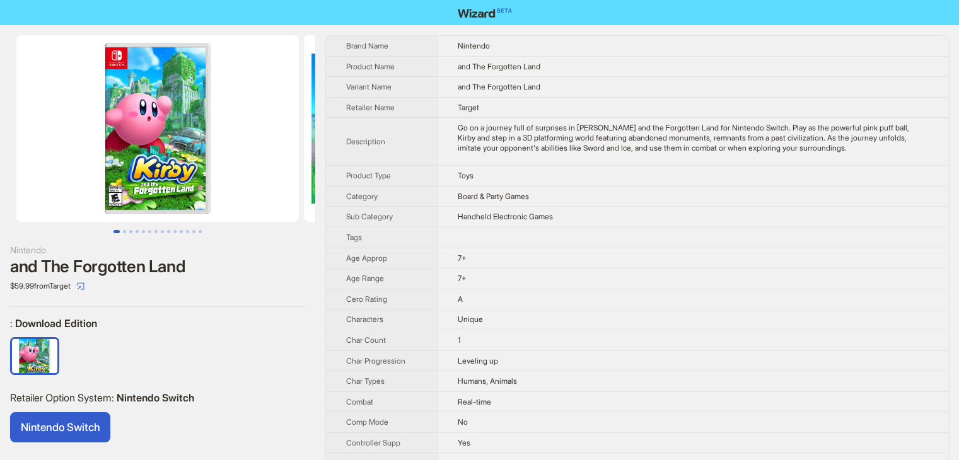
click at [654, 215] on td "Handheld Electronic Games" at bounding box center [692, 217] width 511 height 21
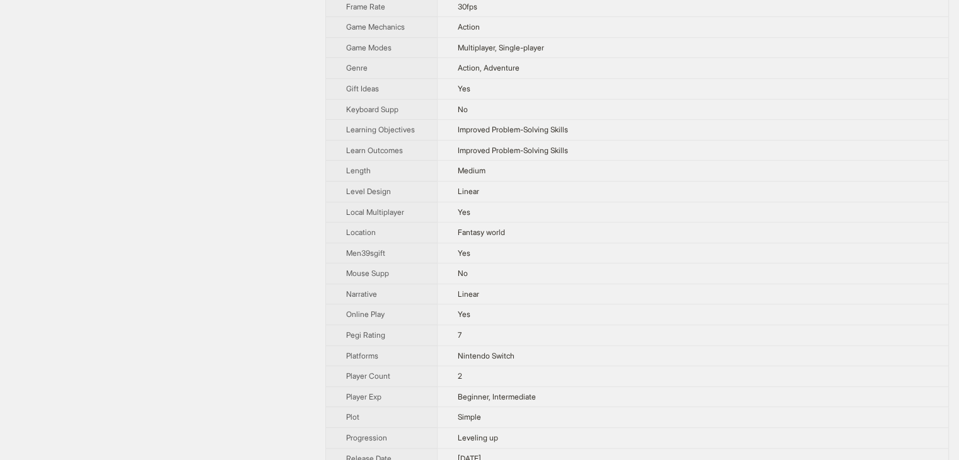
scroll to position [807, 0]
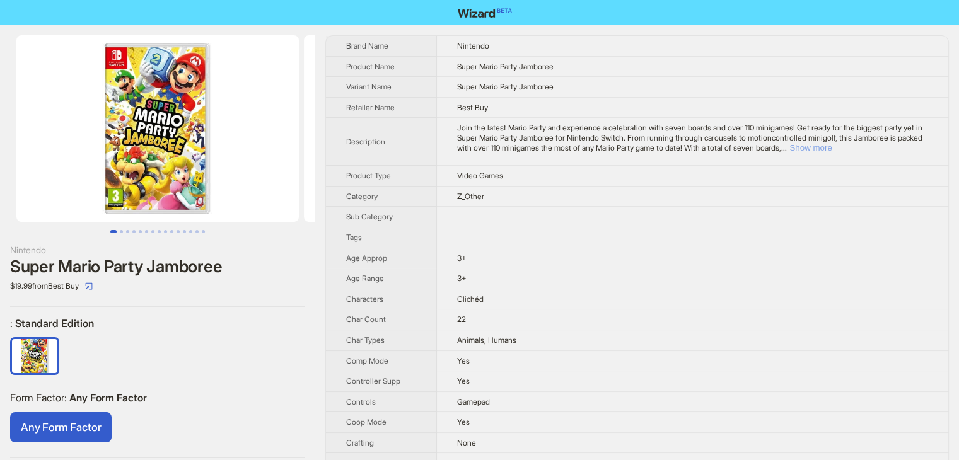
click at [831, 144] on button "Show more" at bounding box center [810, 147] width 42 height 9
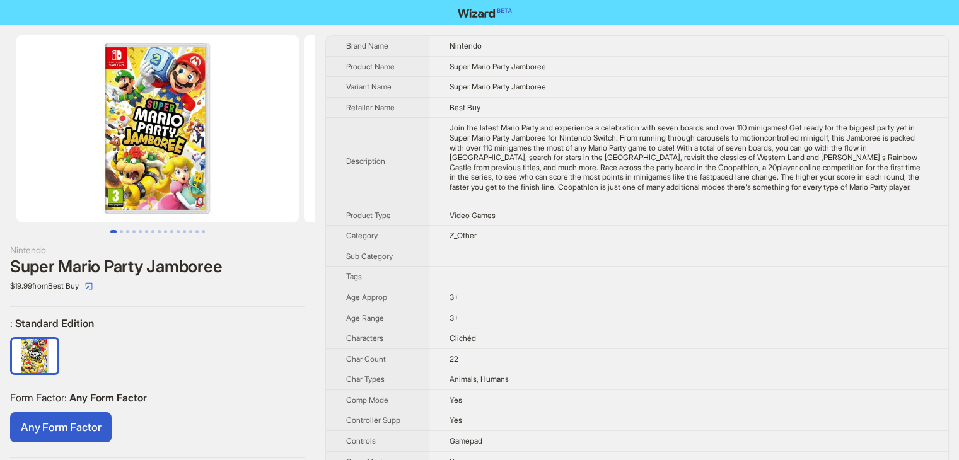
click at [792, 159] on div "Join the latest Mario Party and experience a celebration with seven boards and …" at bounding box center [688, 157] width 478 height 69
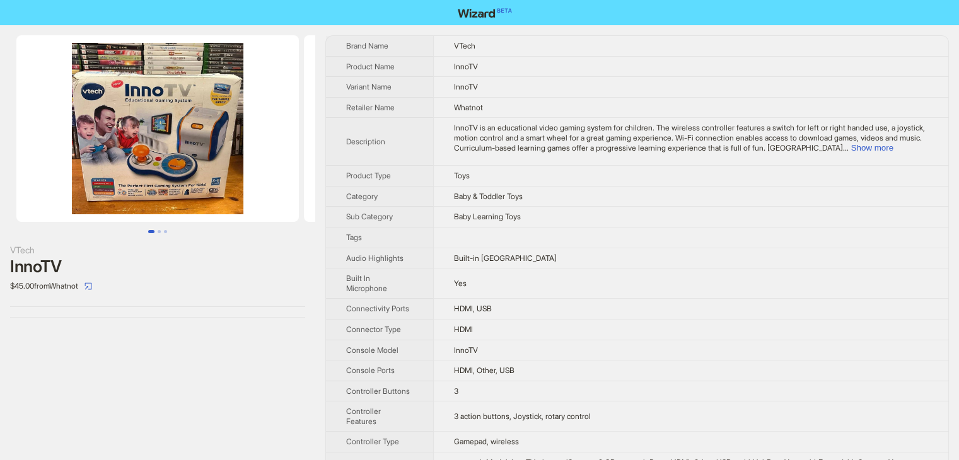
click at [589, 187] on td "Baby & Toddler Toys" at bounding box center [690, 196] width 515 height 21
click at [908, 153] on td "InnoTV is an educational video gaming system for children. The wireless control…" at bounding box center [690, 142] width 515 height 48
click at [893, 146] on button "Show more" at bounding box center [872, 147] width 42 height 9
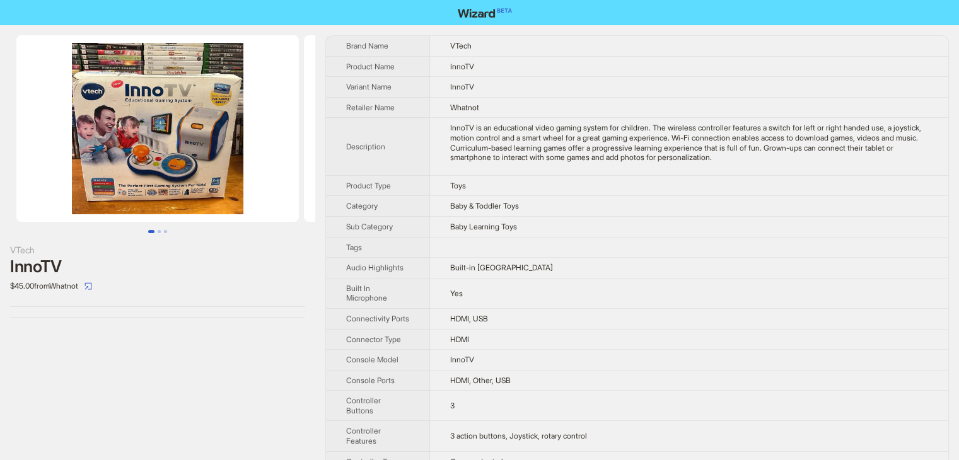
scroll to position [250, 0]
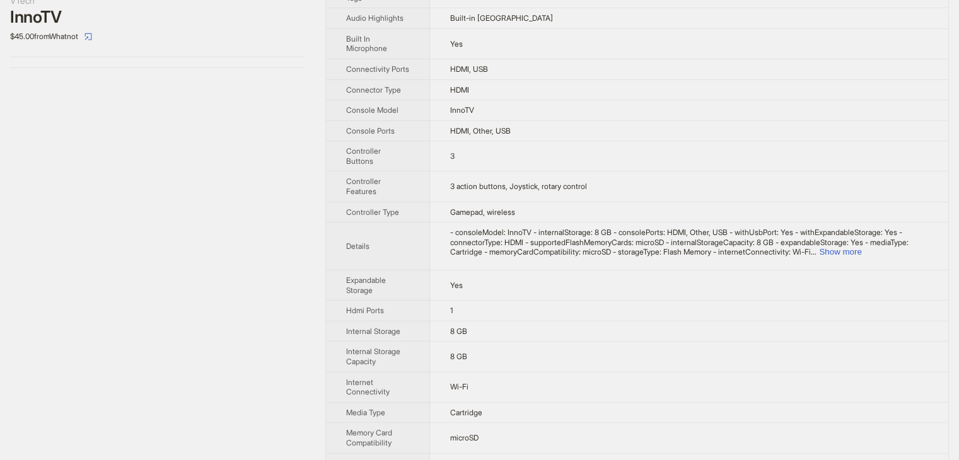
click at [318, 132] on div "VTech InnoTV $45.00 from Whatnot Brand Name VTech Product Name InnoTV Variant N…" at bounding box center [479, 242] width 959 height 933
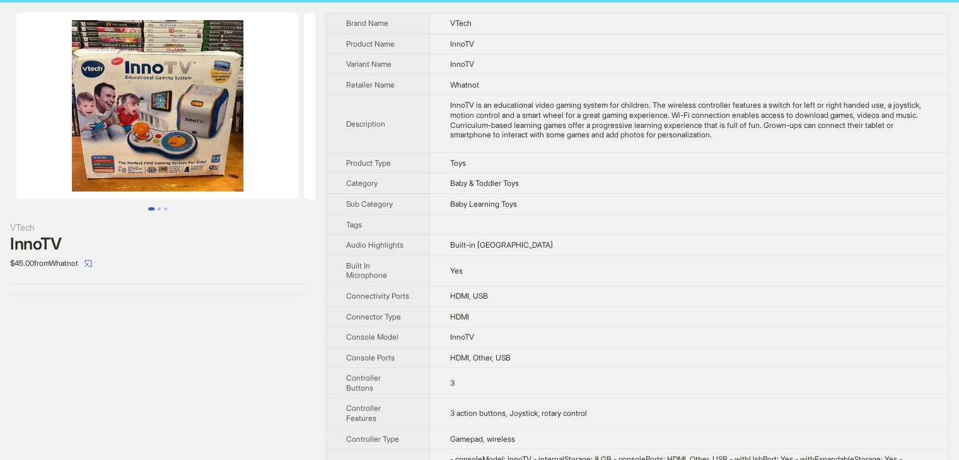
scroll to position [0, 0]
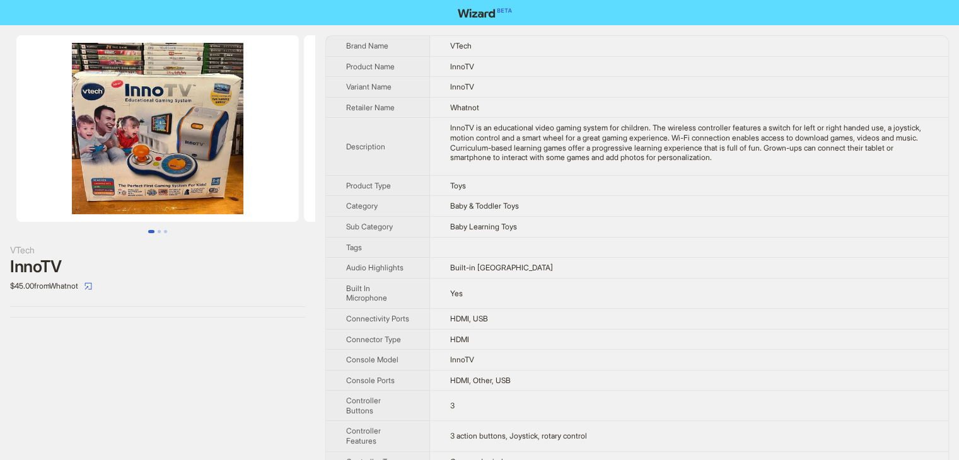
click at [113, 185] on img at bounding box center [157, 128] width 282 height 187
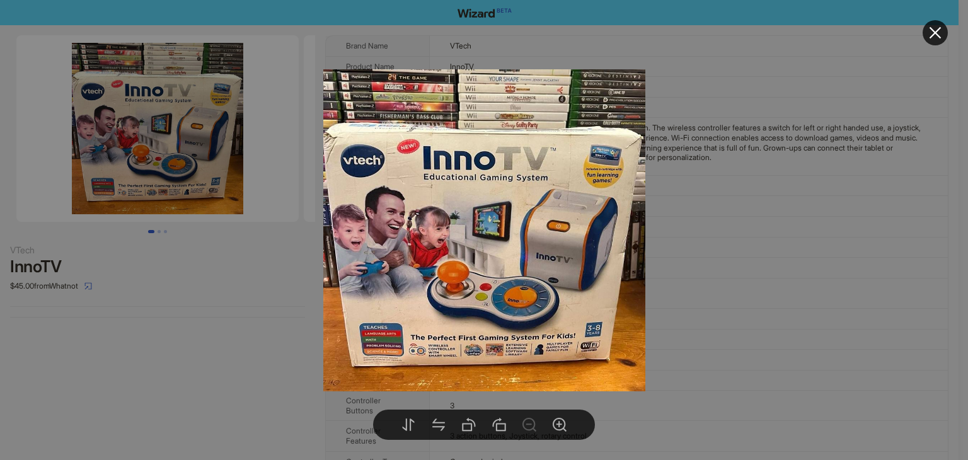
click at [789, 238] on div at bounding box center [484, 230] width 968 height 460
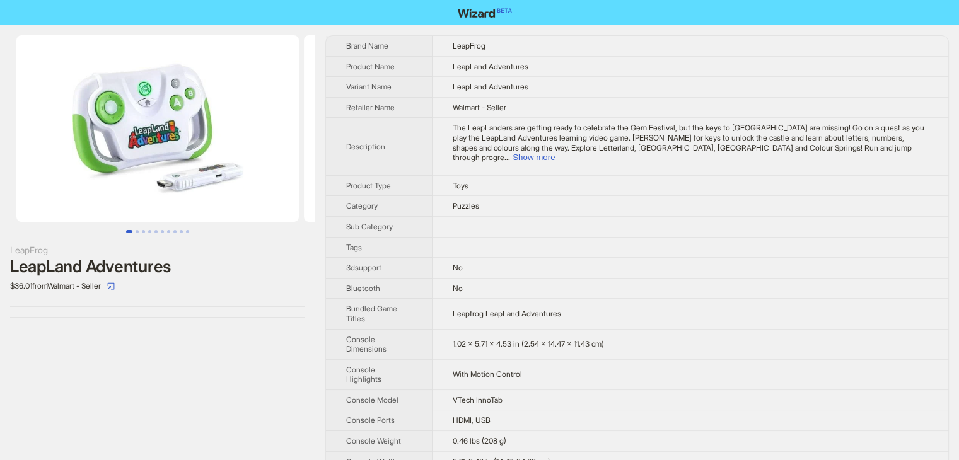
click at [619, 243] on td at bounding box center [690, 247] width 516 height 21
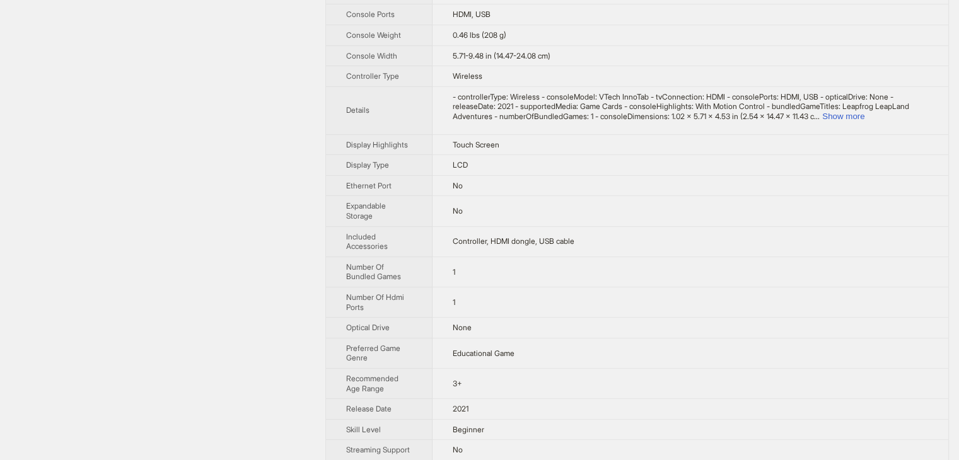
scroll to position [429, 0]
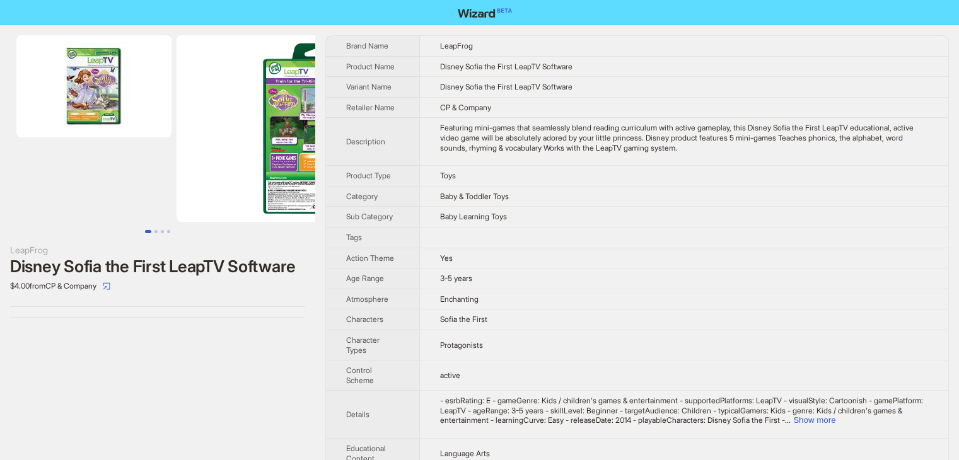
click at [580, 228] on td at bounding box center [684, 237] width 528 height 21
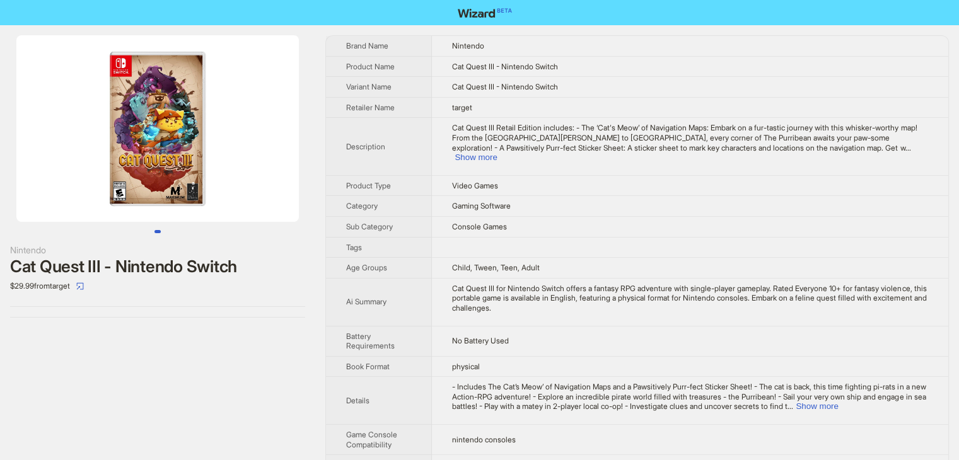
click at [537, 113] on td "target" at bounding box center [690, 107] width 516 height 21
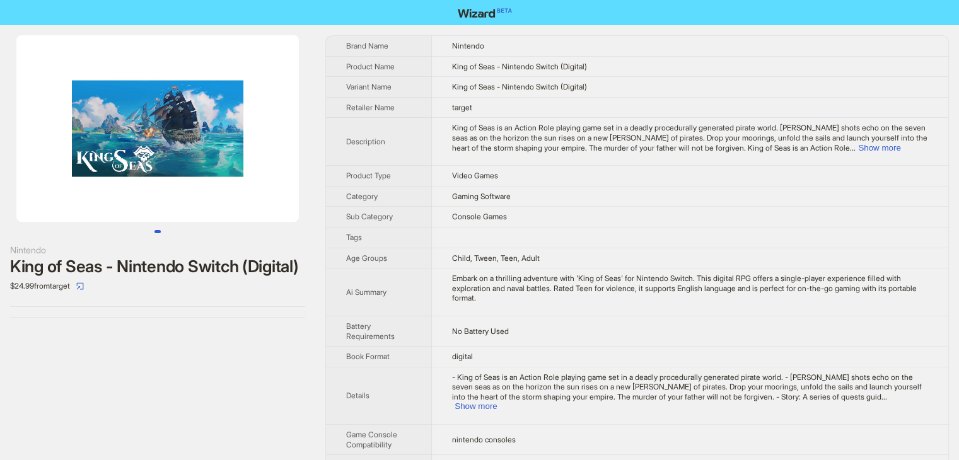
click at [514, 184] on td "Video Games" at bounding box center [690, 176] width 516 height 21
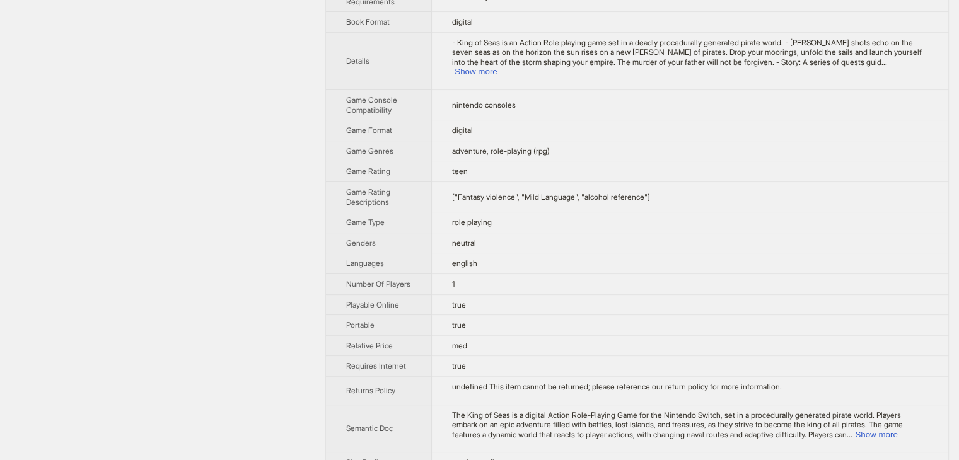
scroll to position [356, 0]
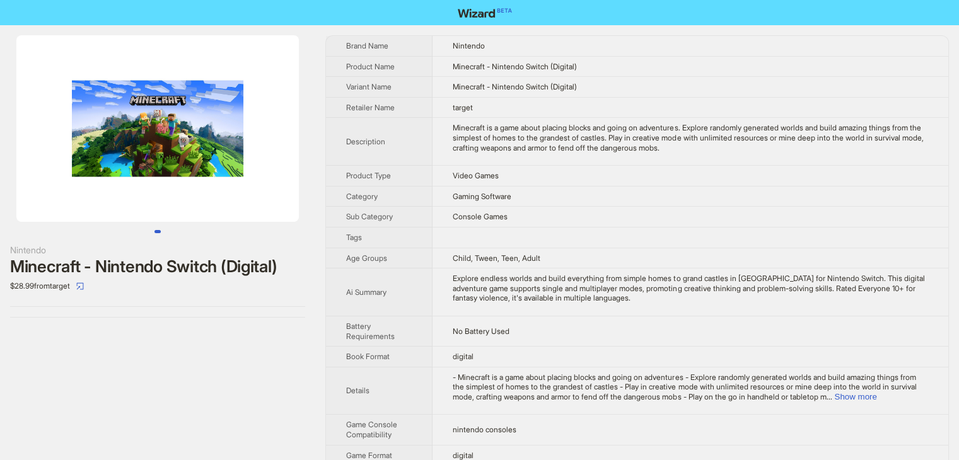
click at [649, 129] on div "Minecraft is a game about placing blocks and going on adventures. Explore rando…" at bounding box center [690, 138] width 475 height 30
click at [575, 257] on td "Child, Tween, Teen, Adult" at bounding box center [690, 258] width 516 height 21
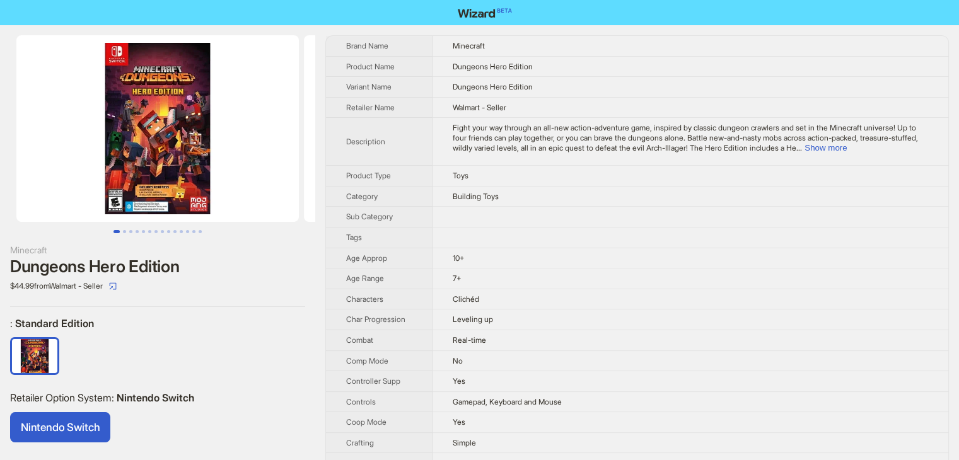
click at [551, 194] on td "Building Toys" at bounding box center [690, 196] width 516 height 21
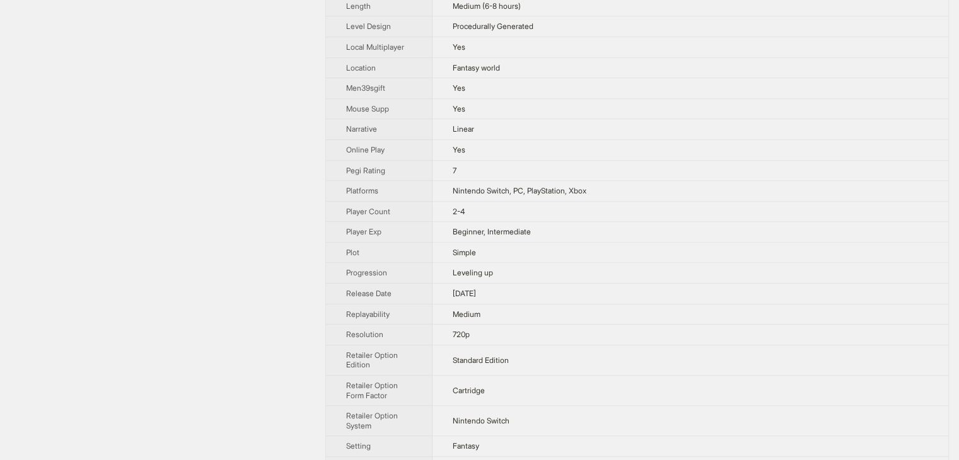
scroll to position [908, 0]
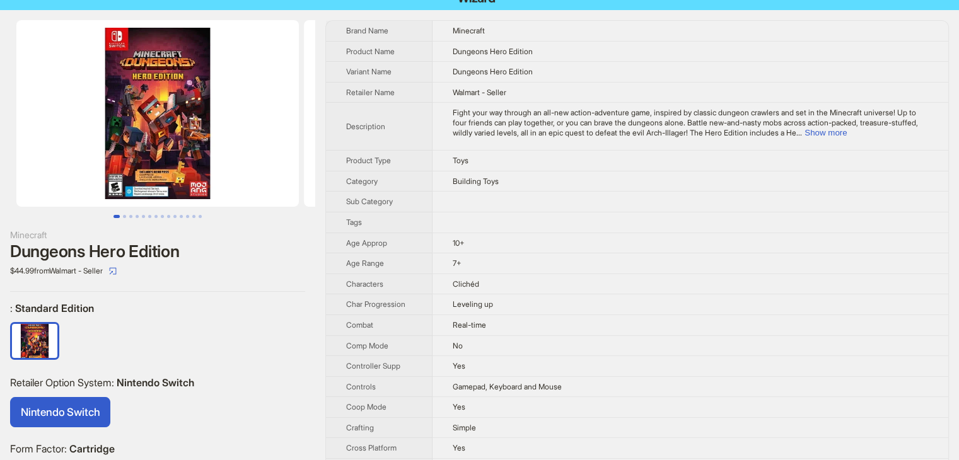
scroll to position [0, 0]
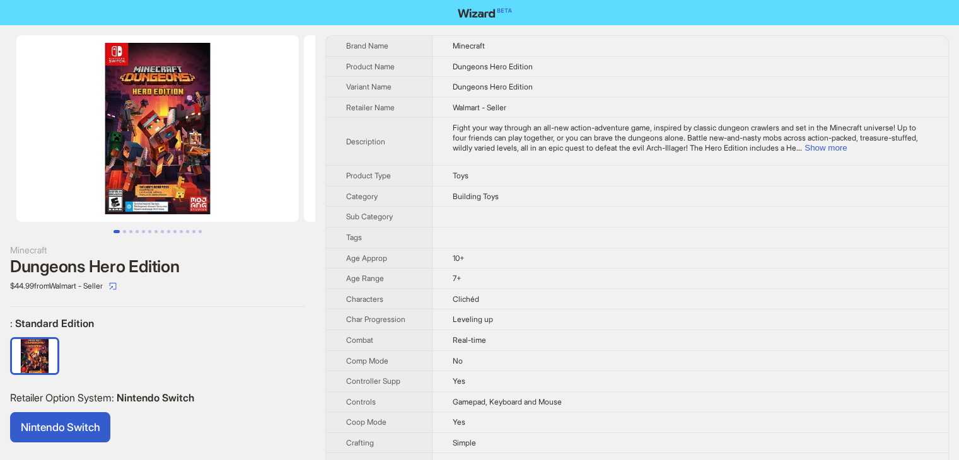
click at [640, 137] on span "Fight your way through an all-new action-adventure game, inspired by classic du…" at bounding box center [685, 137] width 465 height 29
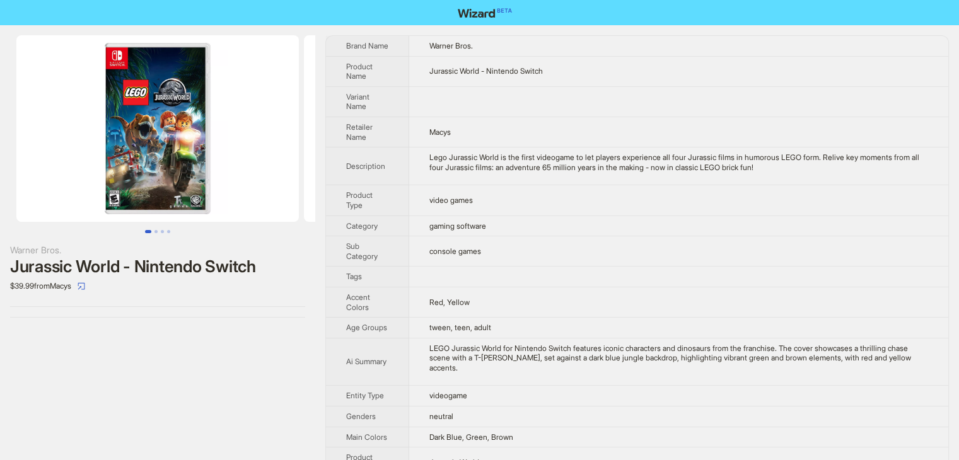
click at [731, 256] on td "console games" at bounding box center [678, 251] width 539 height 30
click at [574, 151] on td "Lego Jurassic World is the first videogame to let players experience all four J…" at bounding box center [678, 166] width 539 height 38
click at [160, 122] on img at bounding box center [157, 128] width 282 height 187
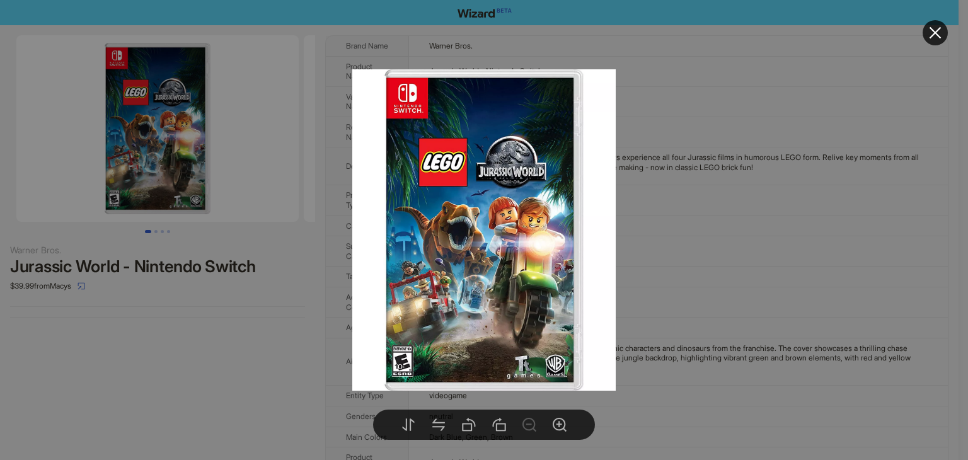
click at [787, 233] on div at bounding box center [484, 230] width 968 height 460
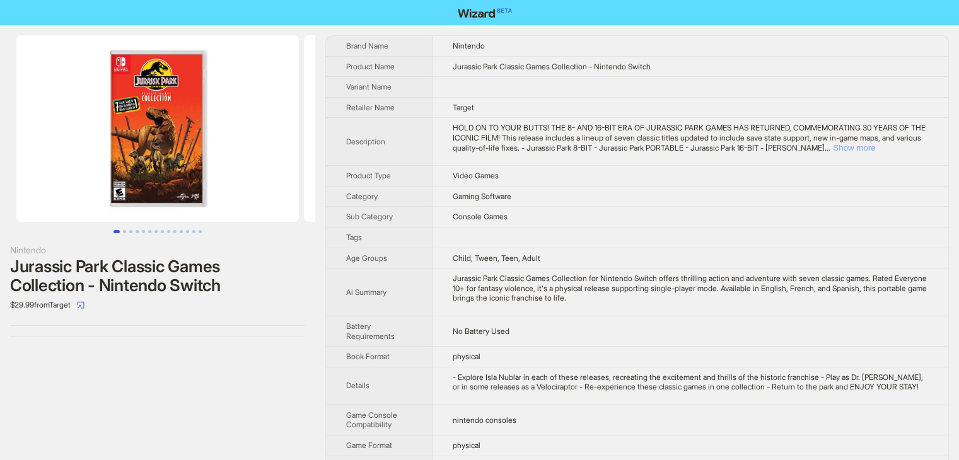
click at [875, 147] on button "Show more" at bounding box center [854, 147] width 42 height 9
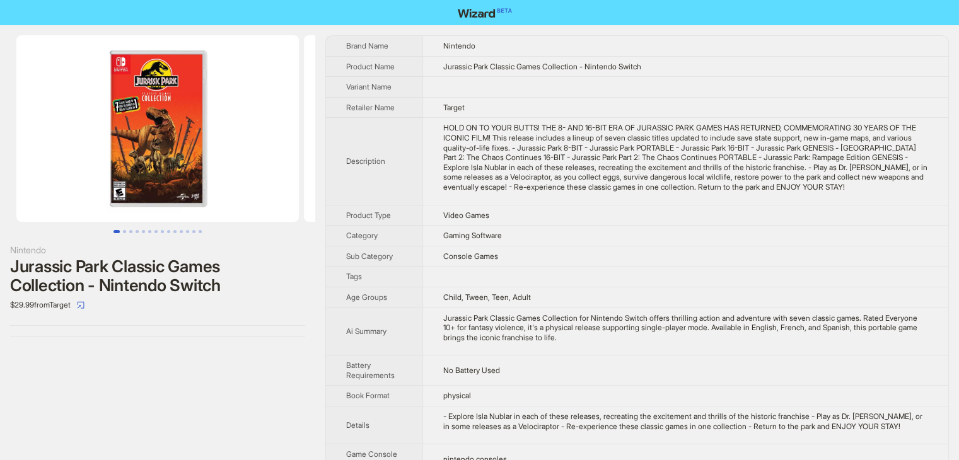
click at [630, 87] on td at bounding box center [685, 87] width 526 height 21
click at [578, 149] on div "HOLD ON TO YOUR BUTTS! THE 8- AND 16-BIT ERA OF JURASSIC PARK GAMES HAS RETURNE…" at bounding box center [685, 157] width 485 height 69
click at [695, 167] on div "HOLD ON TO YOUR BUTTS! THE 8- AND 16-BIT ERA OF JURASSIC PARK GAMES HAS RETURNE…" at bounding box center [685, 157] width 485 height 69
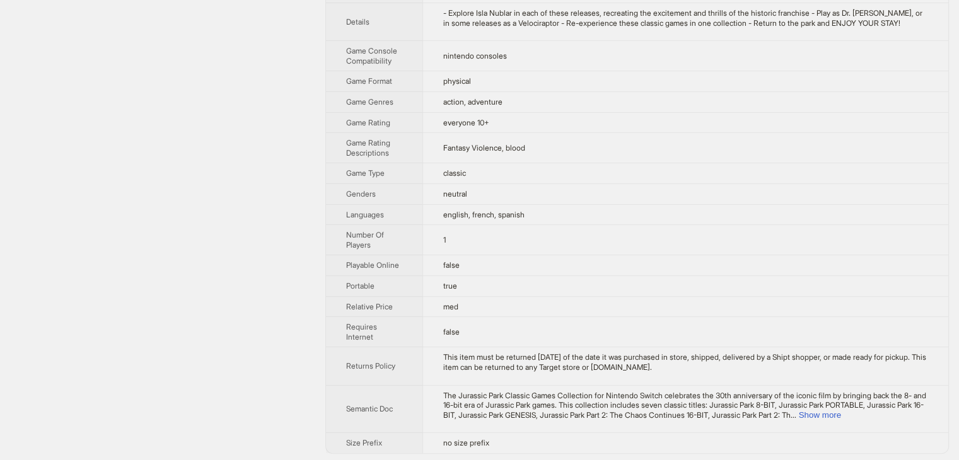
scroll to position [413, 0]
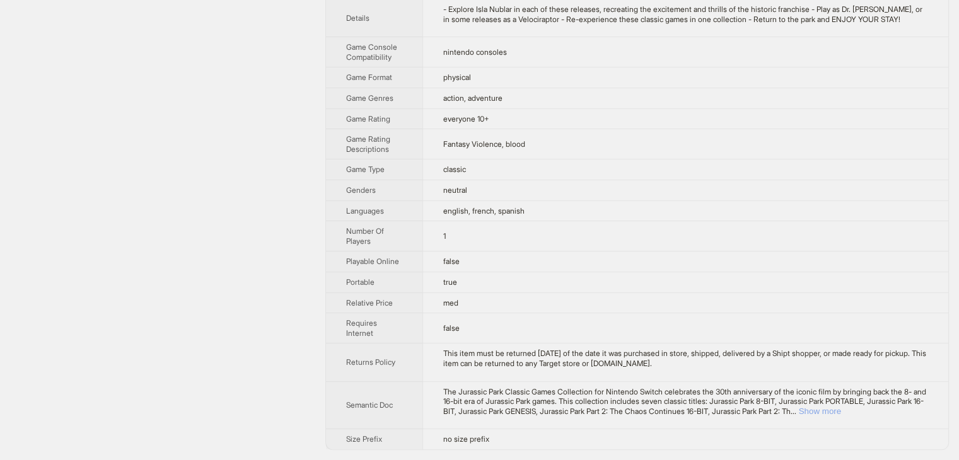
click at [841, 414] on button "Show more" at bounding box center [820, 411] width 42 height 9
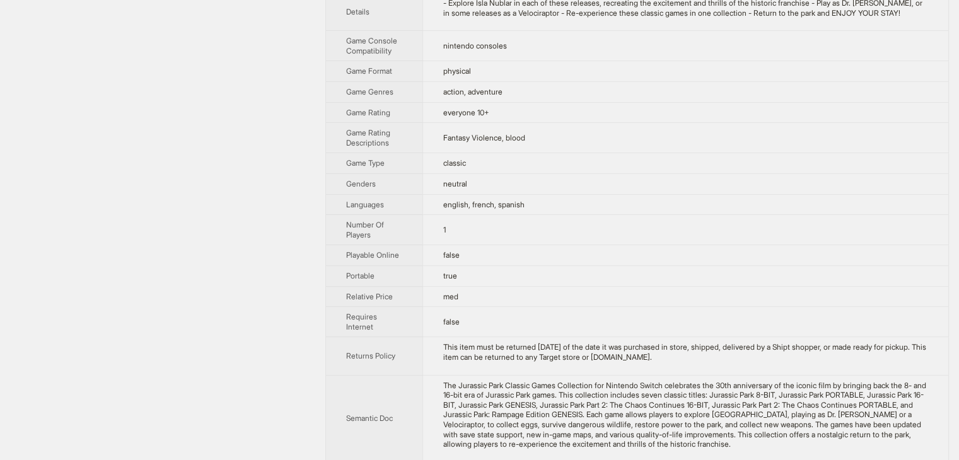
click at [845, 258] on td "false" at bounding box center [685, 255] width 526 height 21
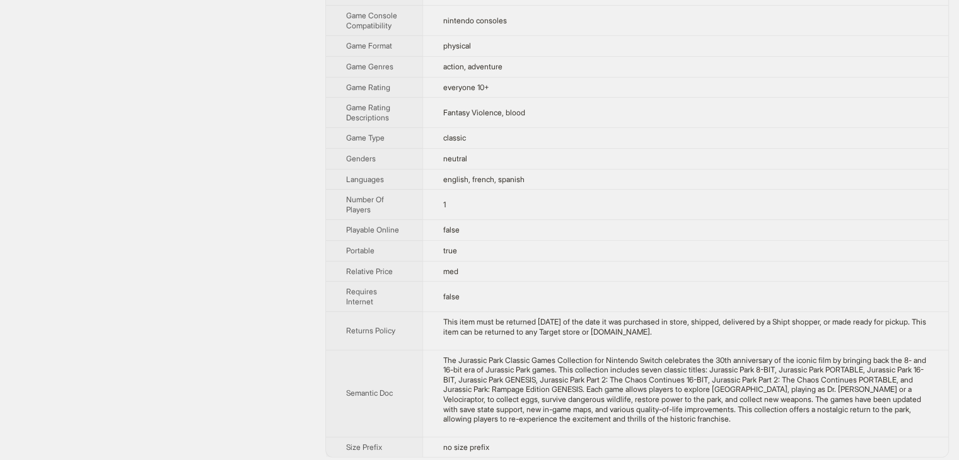
scroll to position [453, 0]
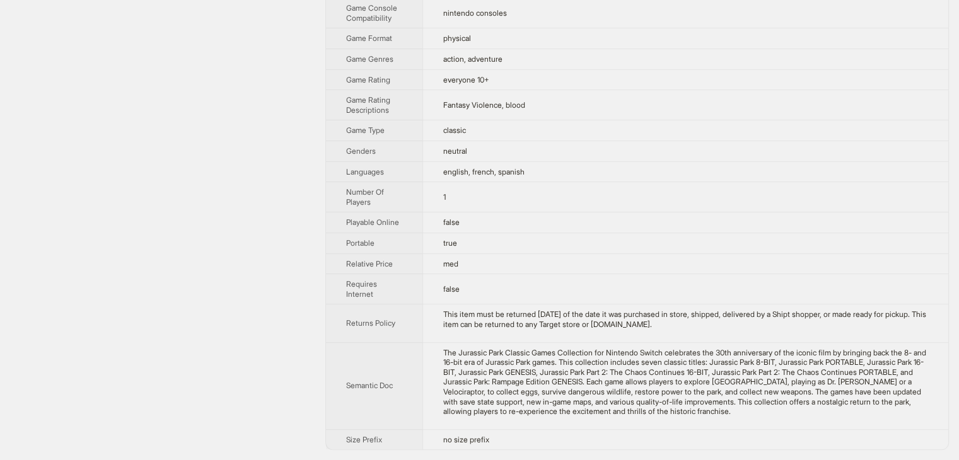
click at [752, 156] on td "neutral" at bounding box center [685, 151] width 526 height 21
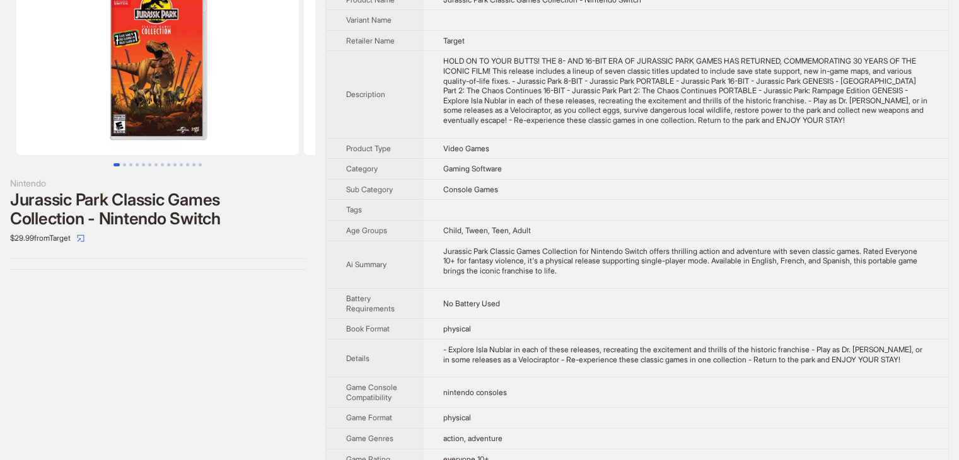
scroll to position [0, 0]
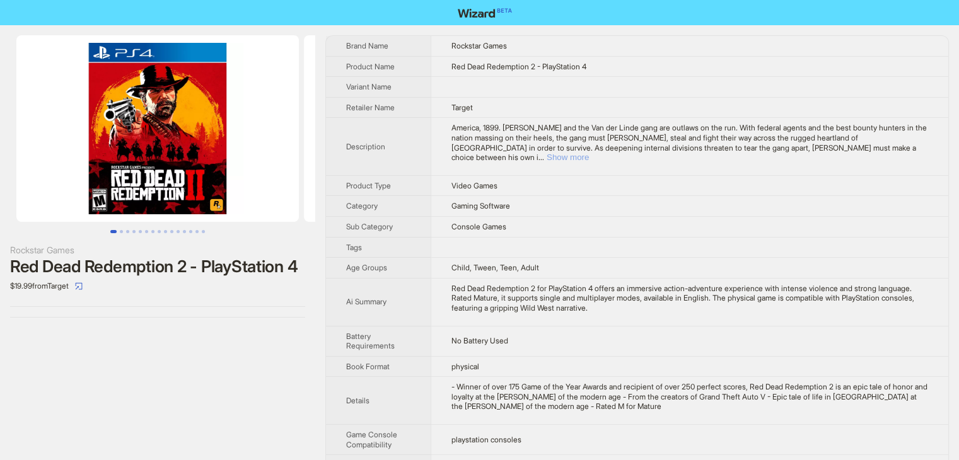
click at [589, 153] on button "Show more" at bounding box center [567, 157] width 42 height 9
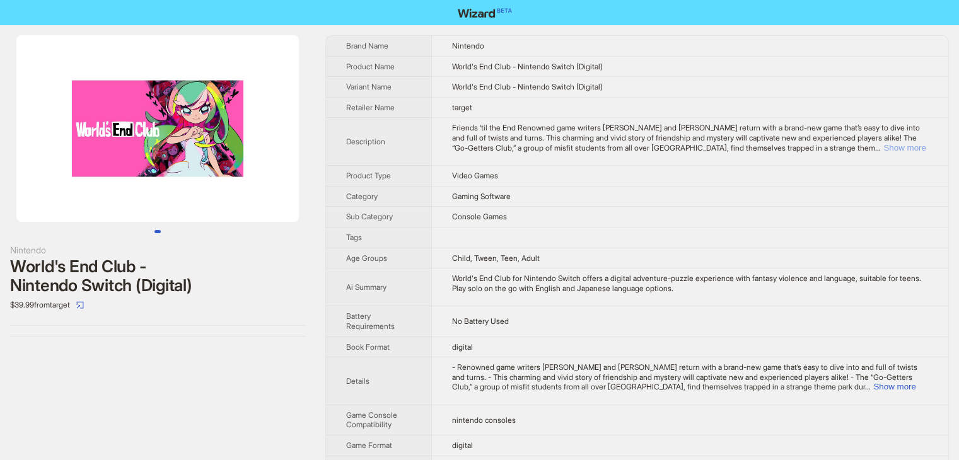
click at [913, 149] on button "Show more" at bounding box center [904, 147] width 42 height 9
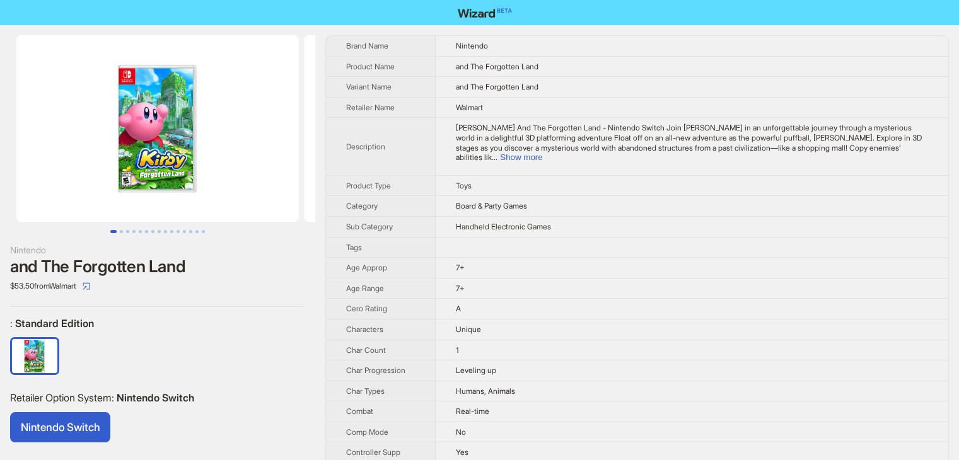
click at [495, 258] on td "7+" at bounding box center [692, 268] width 512 height 21
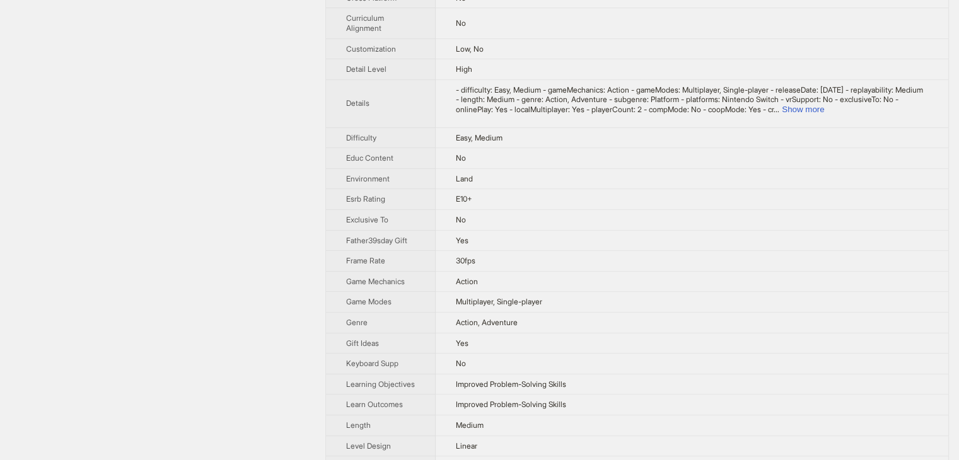
scroll to position [580, 0]
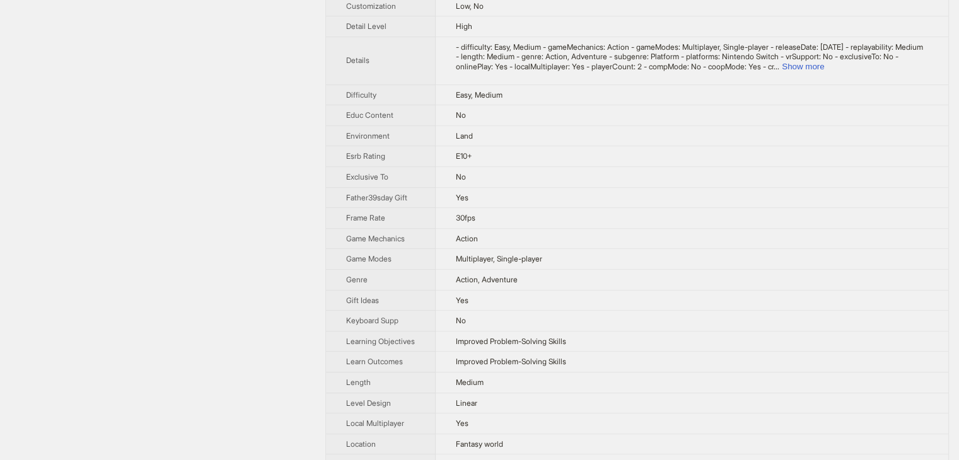
click at [330, 86] on th "Difficulty" at bounding box center [381, 94] width 110 height 21
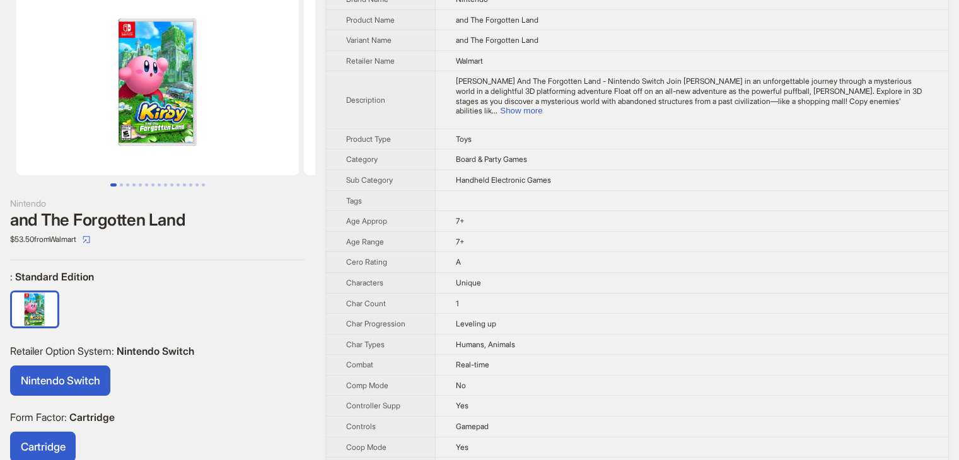
scroll to position [0, 0]
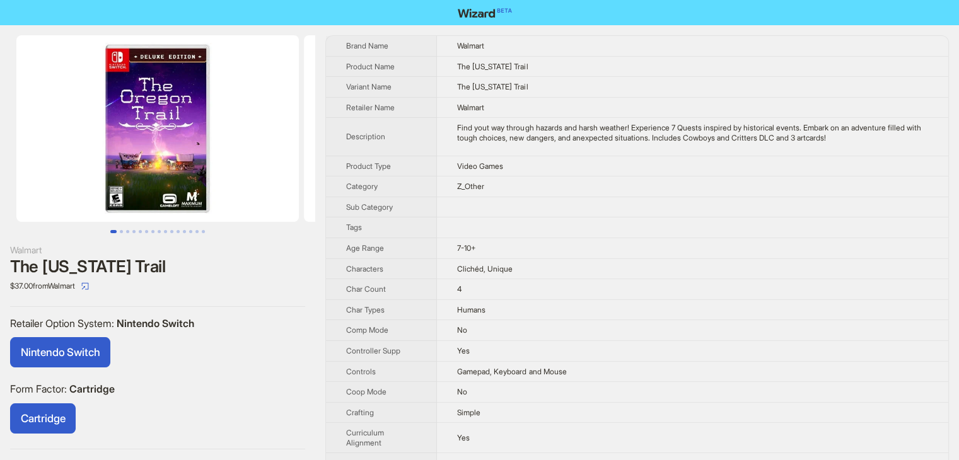
click at [509, 165] on td "Video Games" at bounding box center [692, 166] width 511 height 21
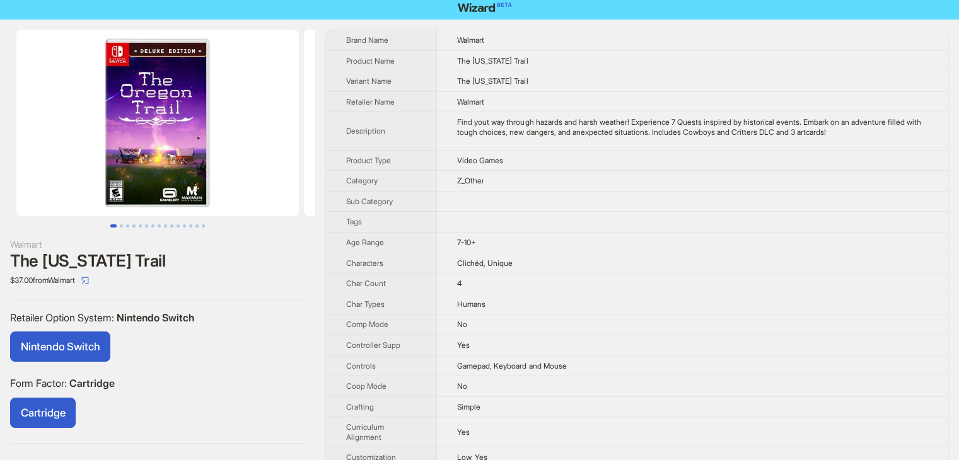
click at [515, 233] on td "7-10+" at bounding box center [692, 242] width 511 height 21
click at [95, 349] on span "Nintendo Switch" at bounding box center [60, 346] width 79 height 13
click at [72, 351] on span "Nintendo Switch" at bounding box center [60, 346] width 79 height 13
click at [619, 288] on td "4" at bounding box center [692, 284] width 511 height 21
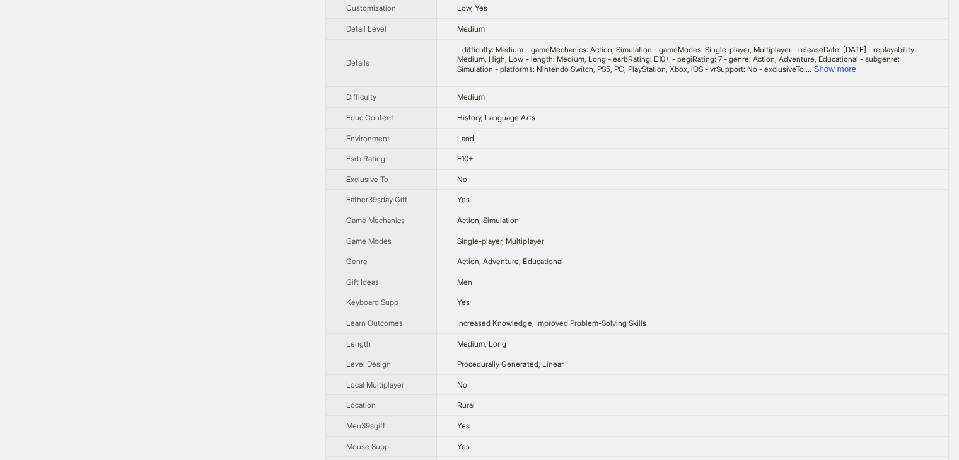
scroll to position [460, 0]
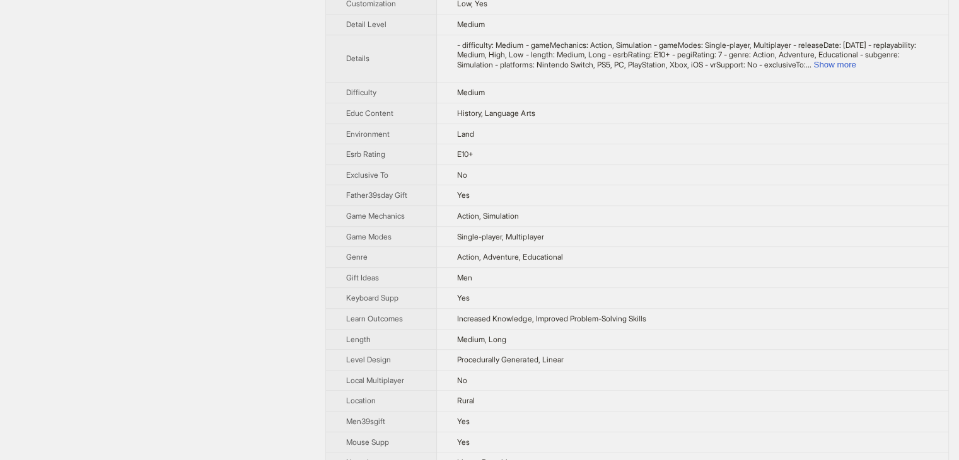
click at [254, 103] on div "Walmart The Oregon Trail $37.00 from Walmart Retailer Option System : Nintendo …" at bounding box center [157, 271] width 315 height 1410
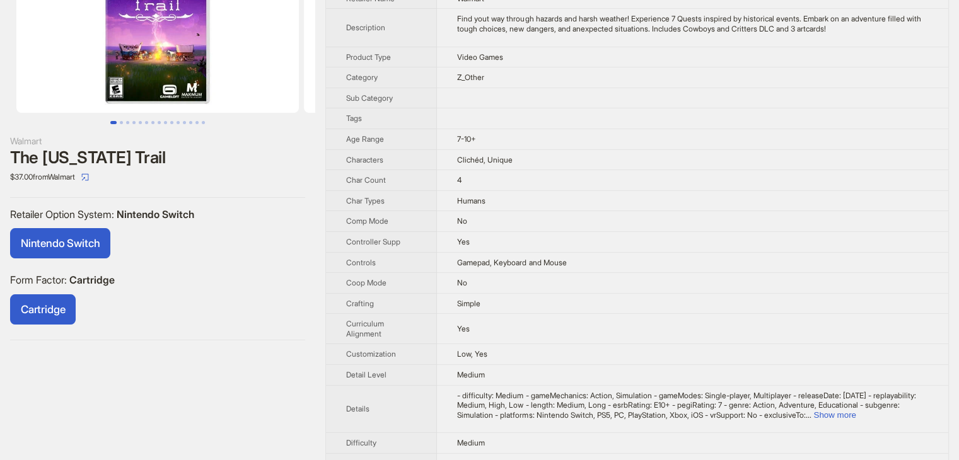
scroll to position [0, 0]
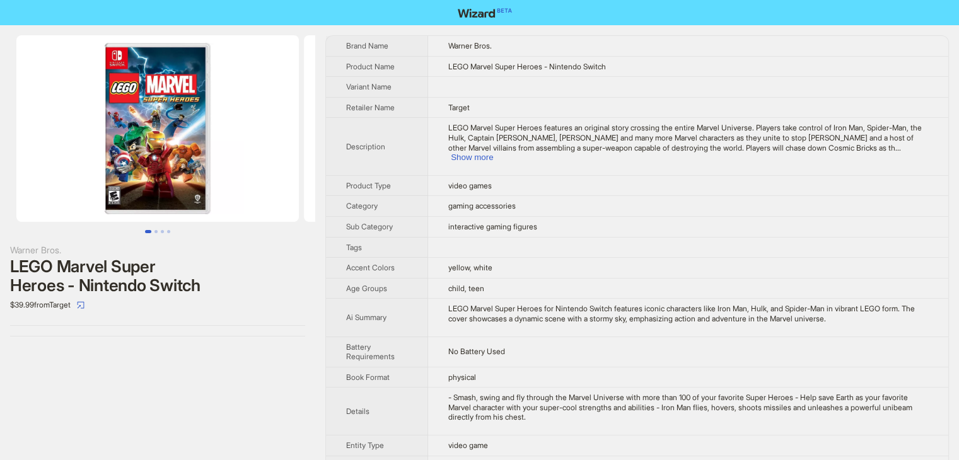
click at [598, 90] on td at bounding box center [688, 87] width 520 height 21
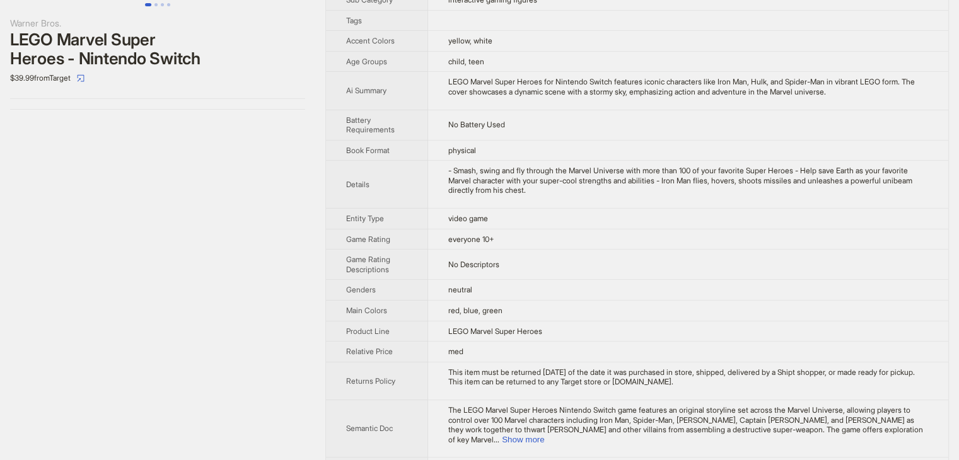
scroll to position [233, 0]
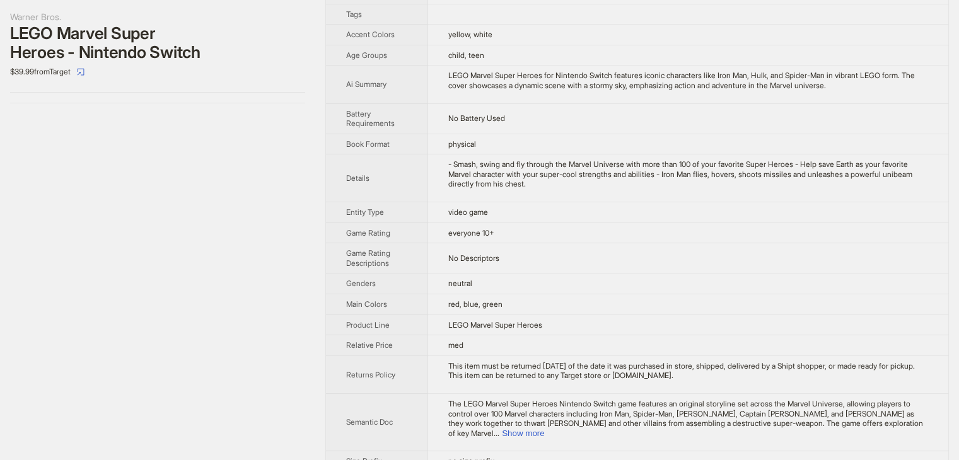
click at [636, 204] on td "video game" at bounding box center [688, 212] width 520 height 21
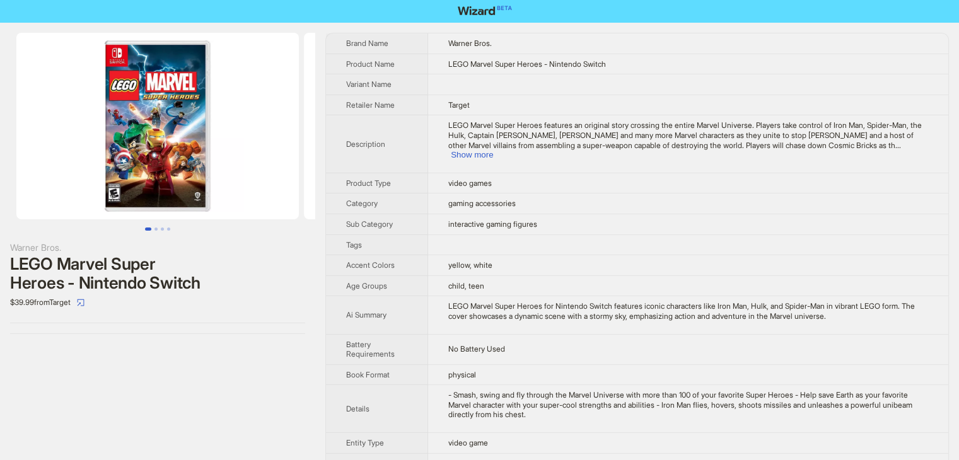
scroll to position [0, 0]
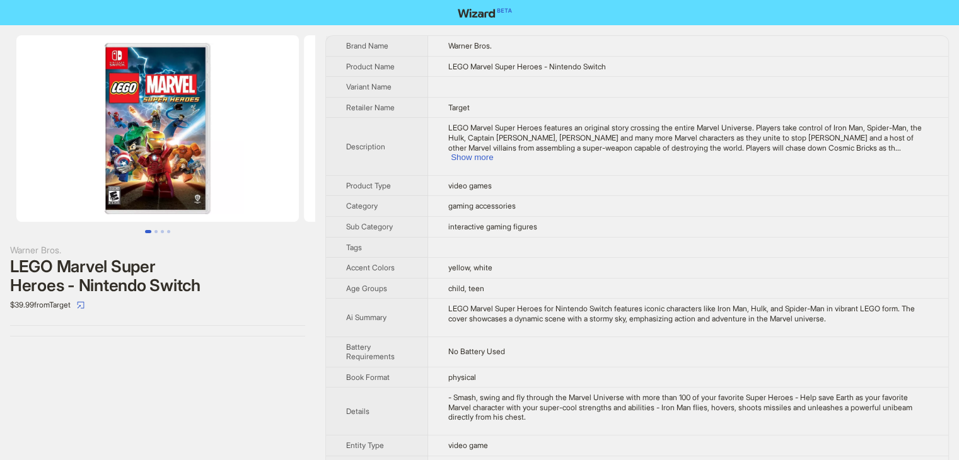
click at [906, 153] on td "LEGO Marvel Super Heroes features an original story crossing the entire Marvel …" at bounding box center [688, 146] width 520 height 57
click at [903, 152] on td "LEGO Marvel Super Heroes features an original story crossing the entire Marvel …" at bounding box center [688, 146] width 520 height 57
click at [493, 153] on button "Show more" at bounding box center [472, 157] width 42 height 9
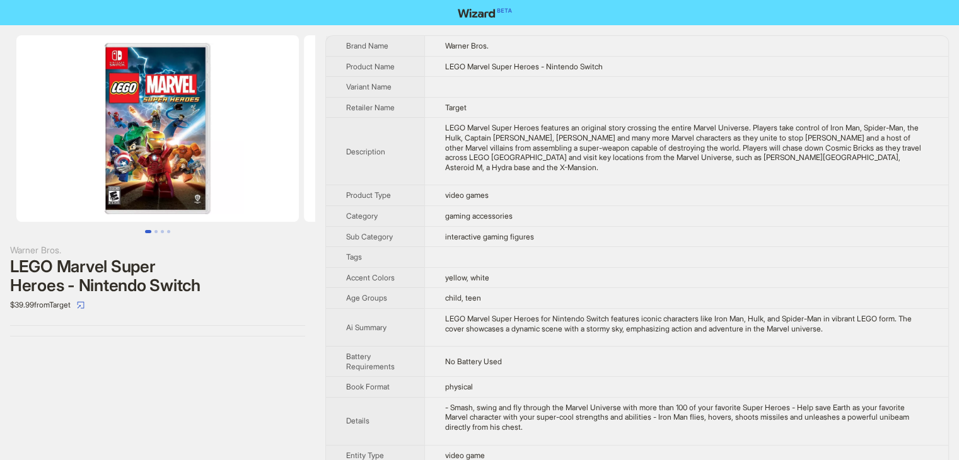
click at [869, 130] on div "LEGO Marvel Super Heroes features an original story crossing the entire Marvel …" at bounding box center [686, 147] width 483 height 49
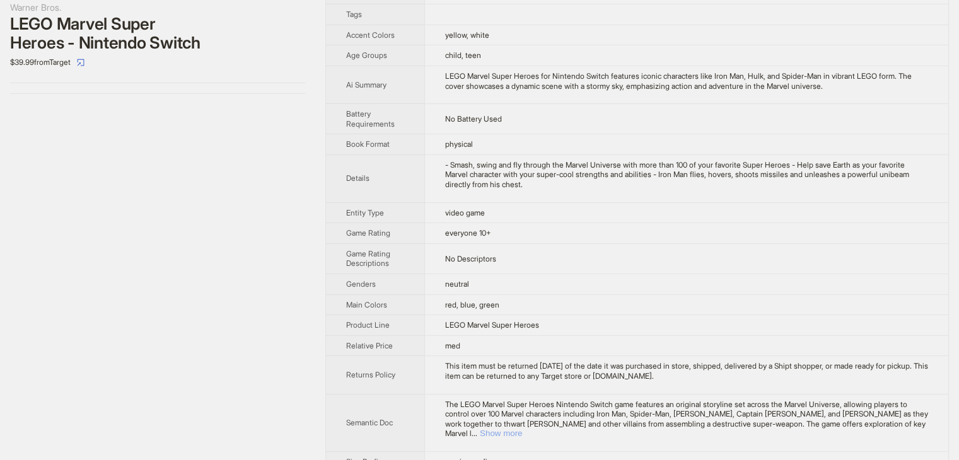
click at [522, 429] on button "Show more" at bounding box center [501, 433] width 42 height 9
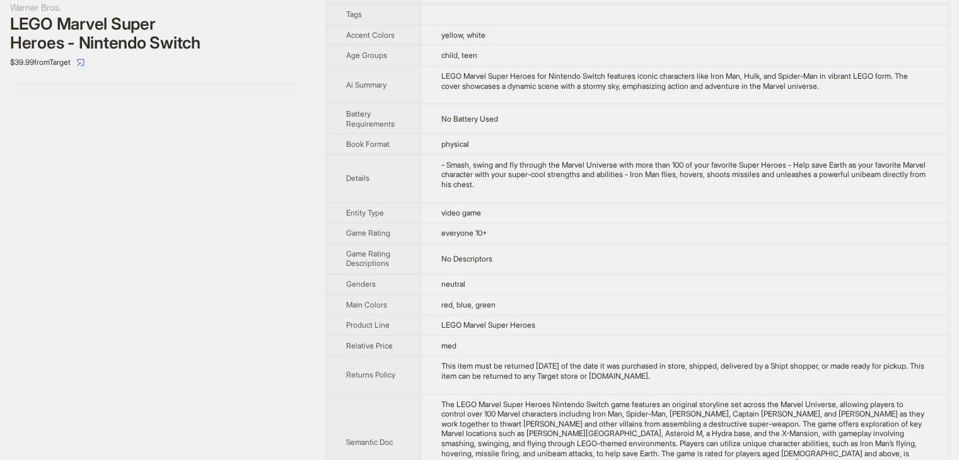
click at [809, 294] on td "red, blue, green" at bounding box center [684, 304] width 527 height 21
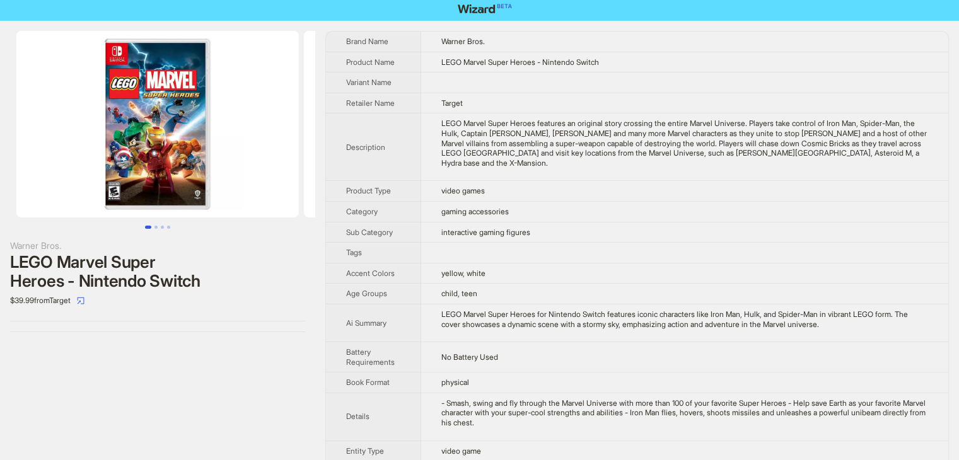
scroll to position [0, 0]
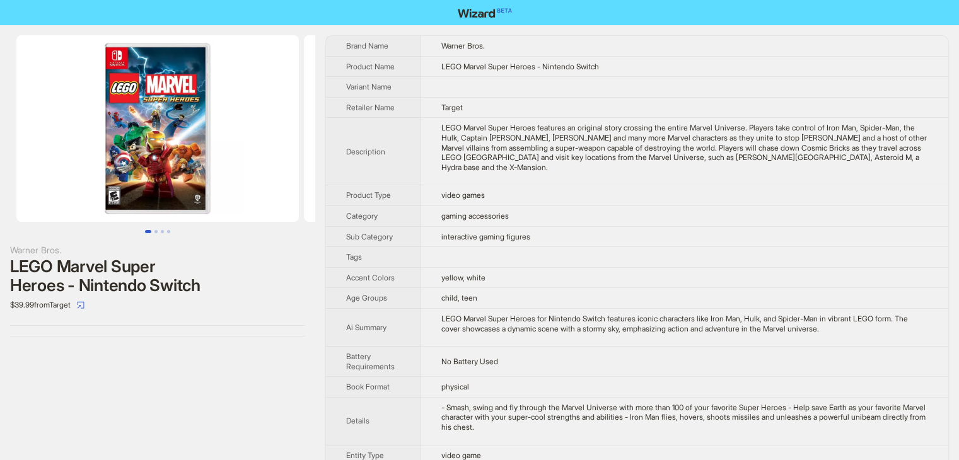
click at [733, 229] on td "interactive gaming figures" at bounding box center [684, 236] width 527 height 21
